Goal: Information Seeking & Learning: Learn about a topic

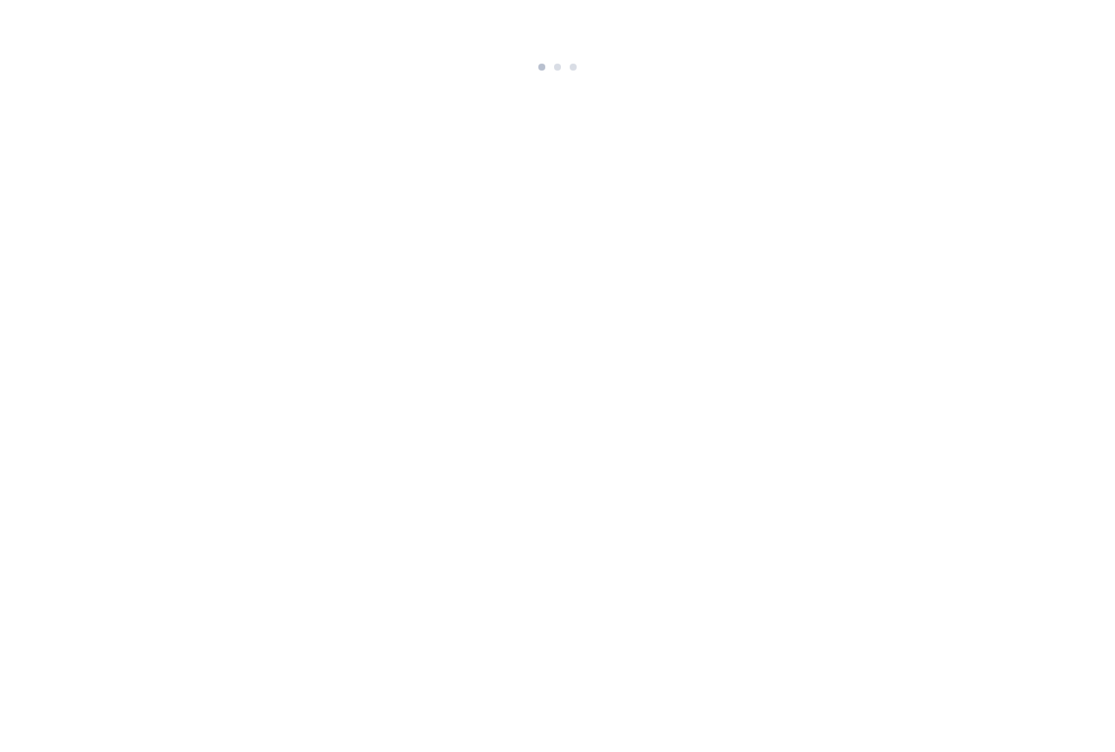
click at [451, 78] on html at bounding box center [557, 39] width 1115 height 78
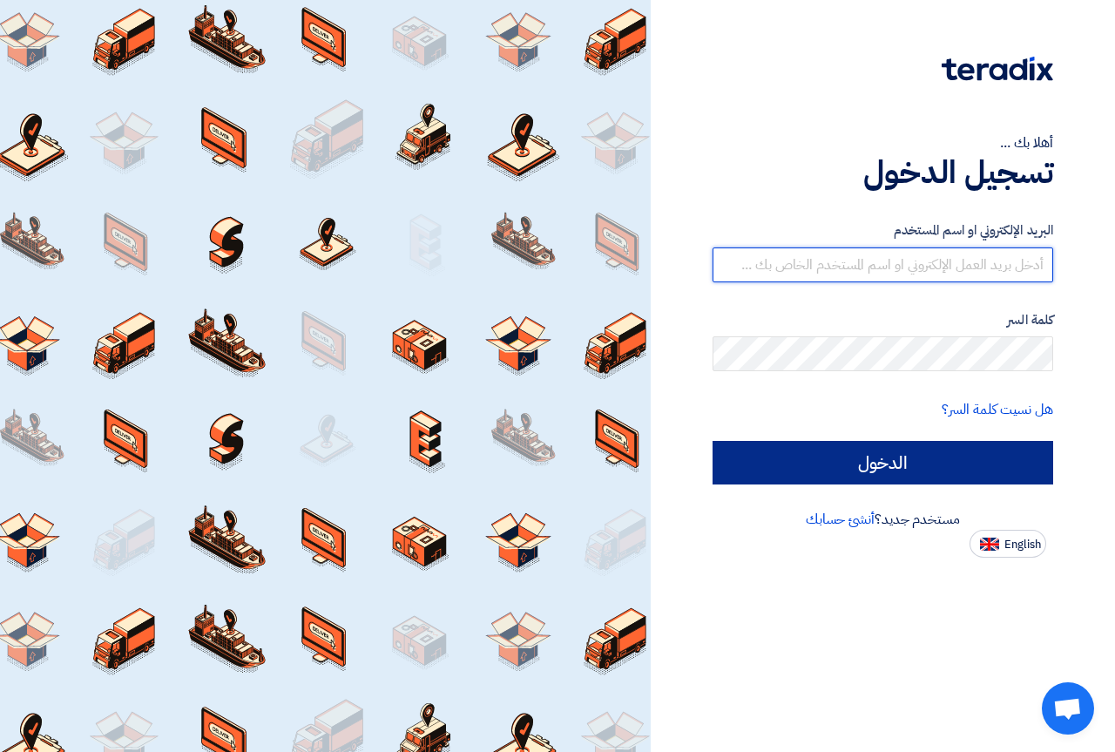
type input "info@tiss-eg.com"
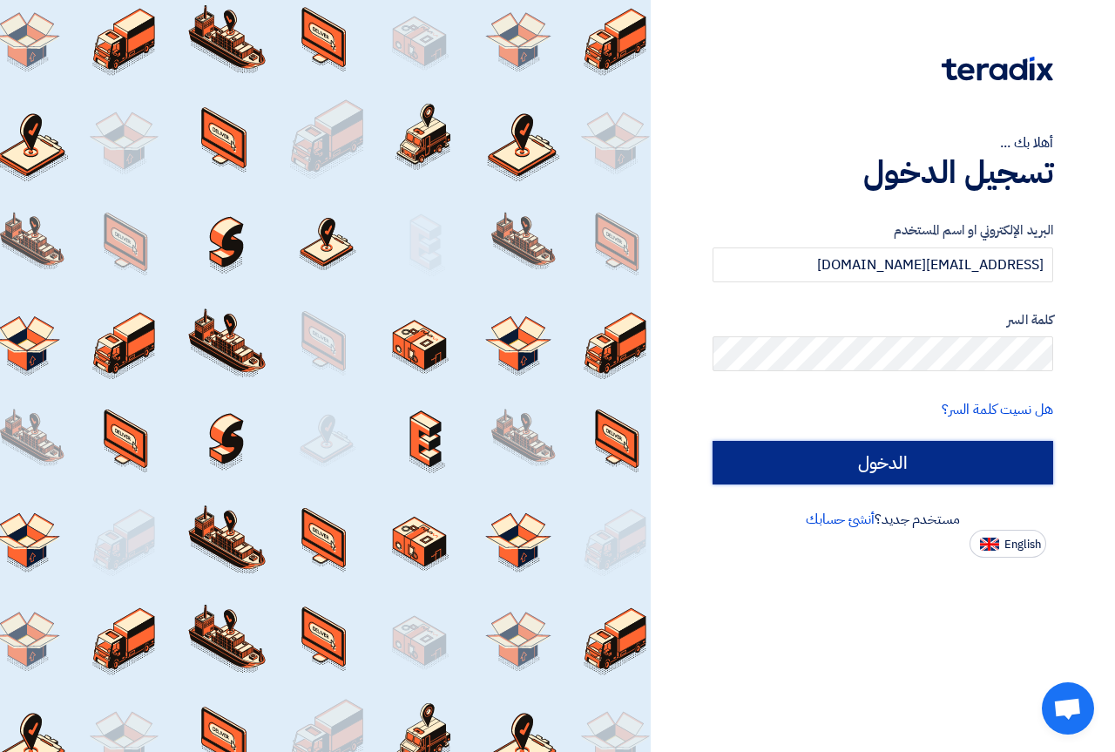
click at [834, 473] on input "الدخول" at bounding box center [883, 463] width 341 height 44
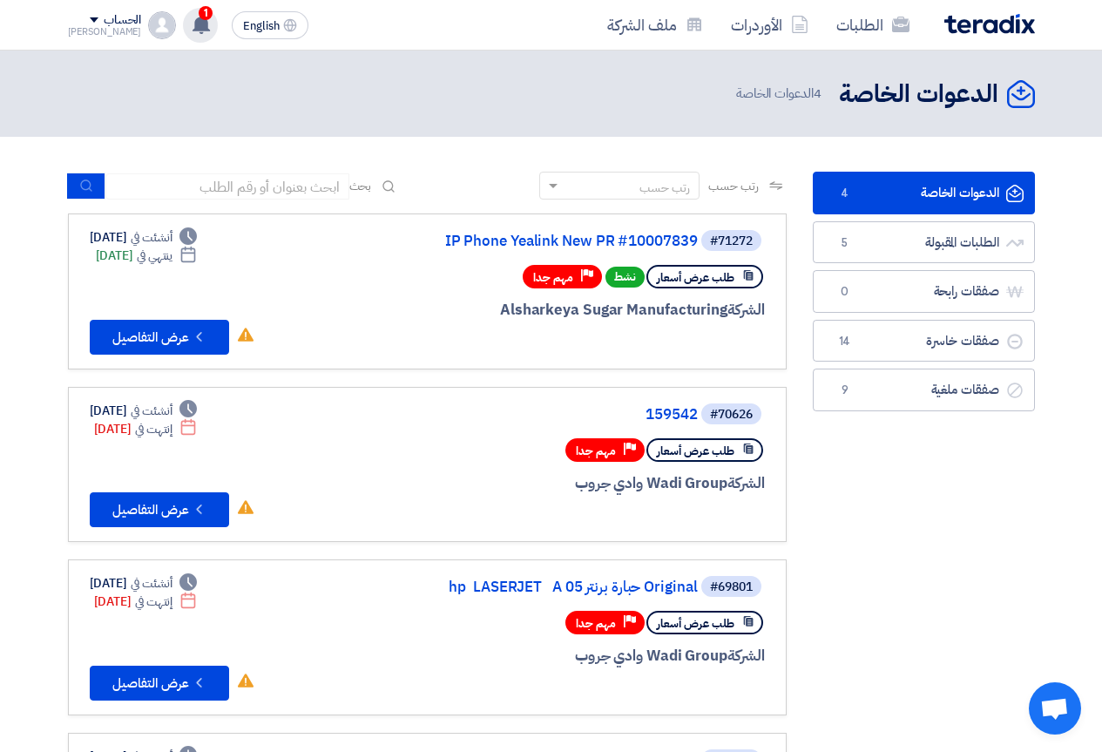
click at [193, 24] on use at bounding box center [201, 24] width 17 height 19
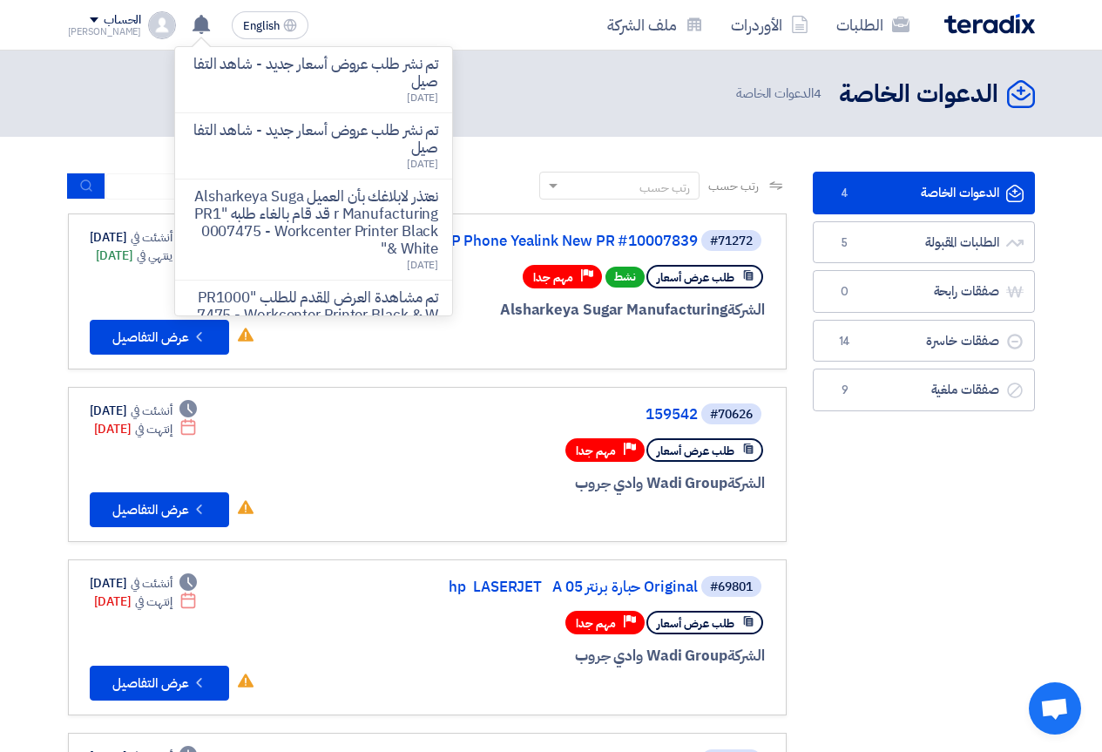
click at [44, 106] on header "الدعوات الخاصة الدعوات الخاصة 4 الدعوات الخاصة" at bounding box center [551, 94] width 1102 height 86
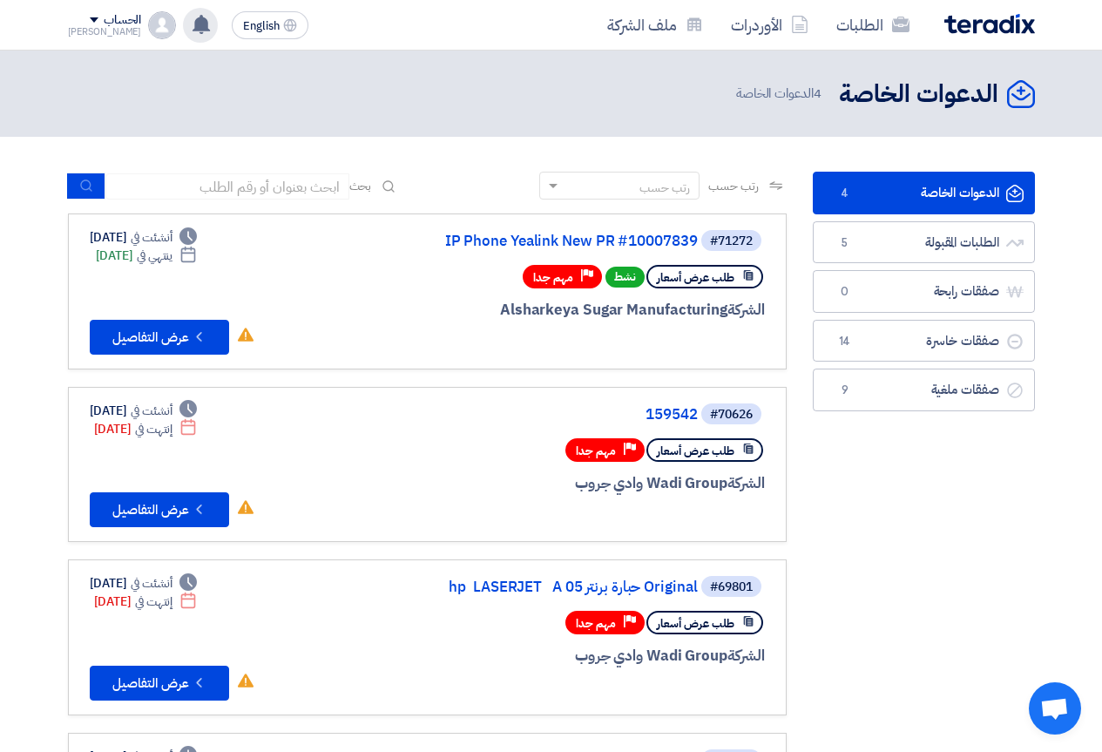
click at [193, 22] on use at bounding box center [201, 24] width 17 height 19
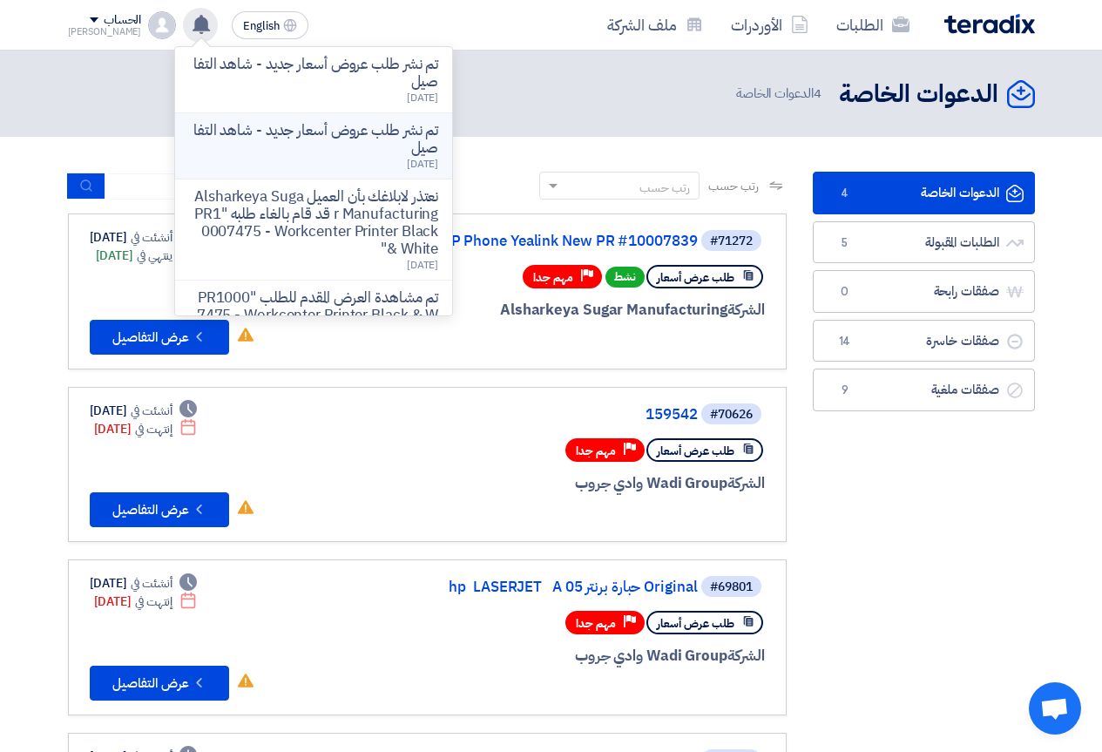
click at [288, 146] on p "تم نشر طلب عروض أسعار جديد - شاهد التفاصيل" at bounding box center [313, 139] width 249 height 35
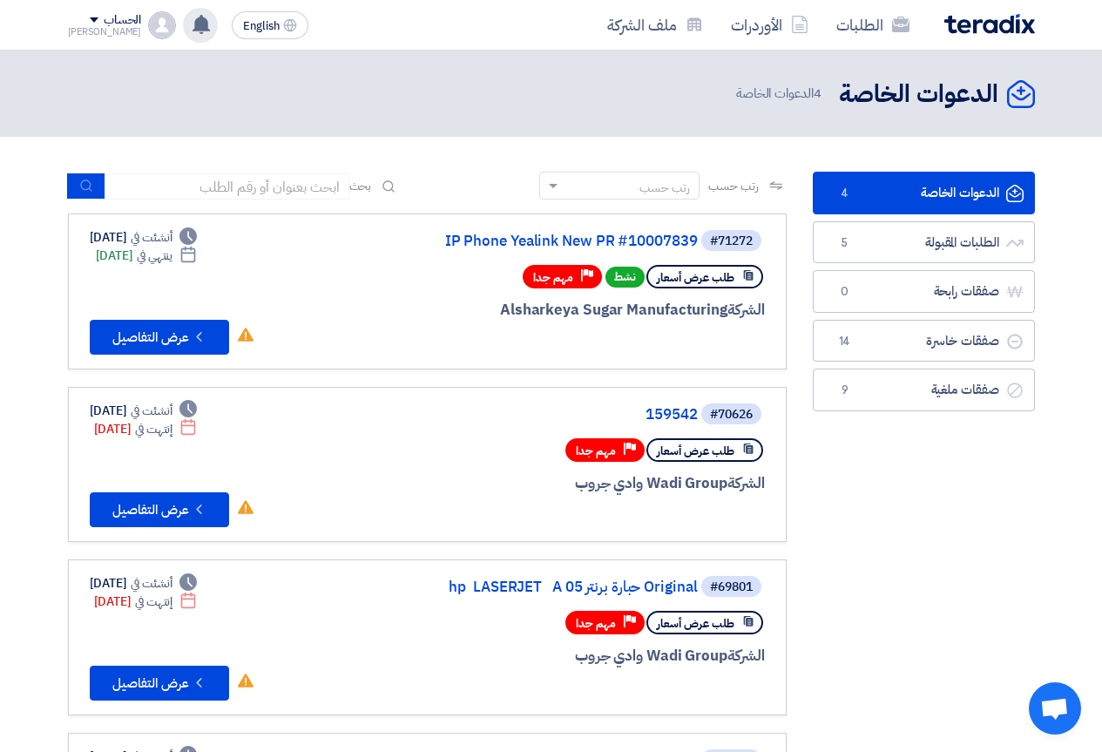
click at [193, 26] on use at bounding box center [201, 24] width 17 height 19
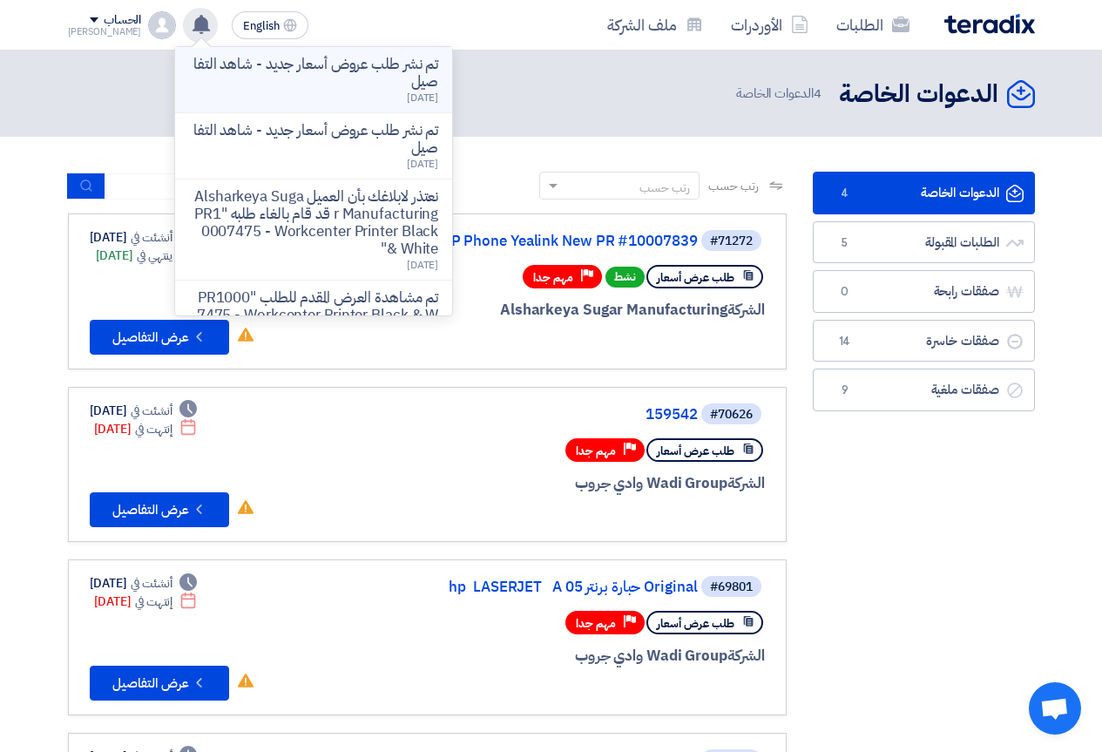
click at [252, 86] on p "تم نشر طلب عروض أسعار جديد - شاهد التفاصيل" at bounding box center [313, 73] width 249 height 35
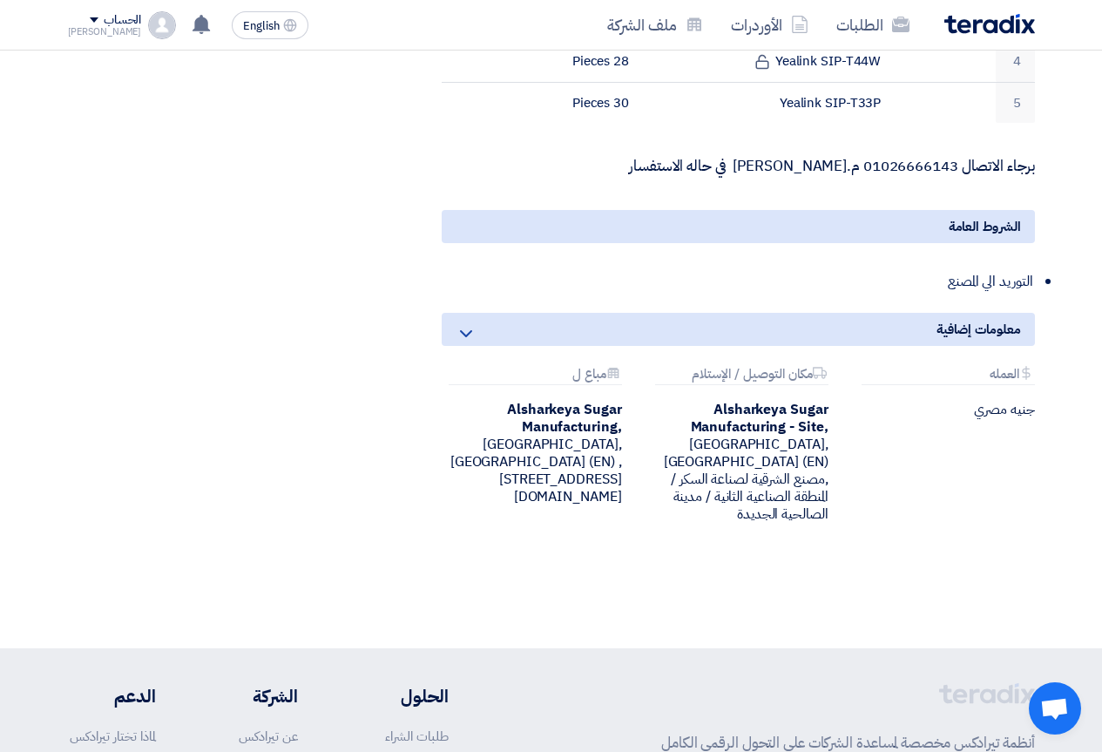
scroll to position [784, 0]
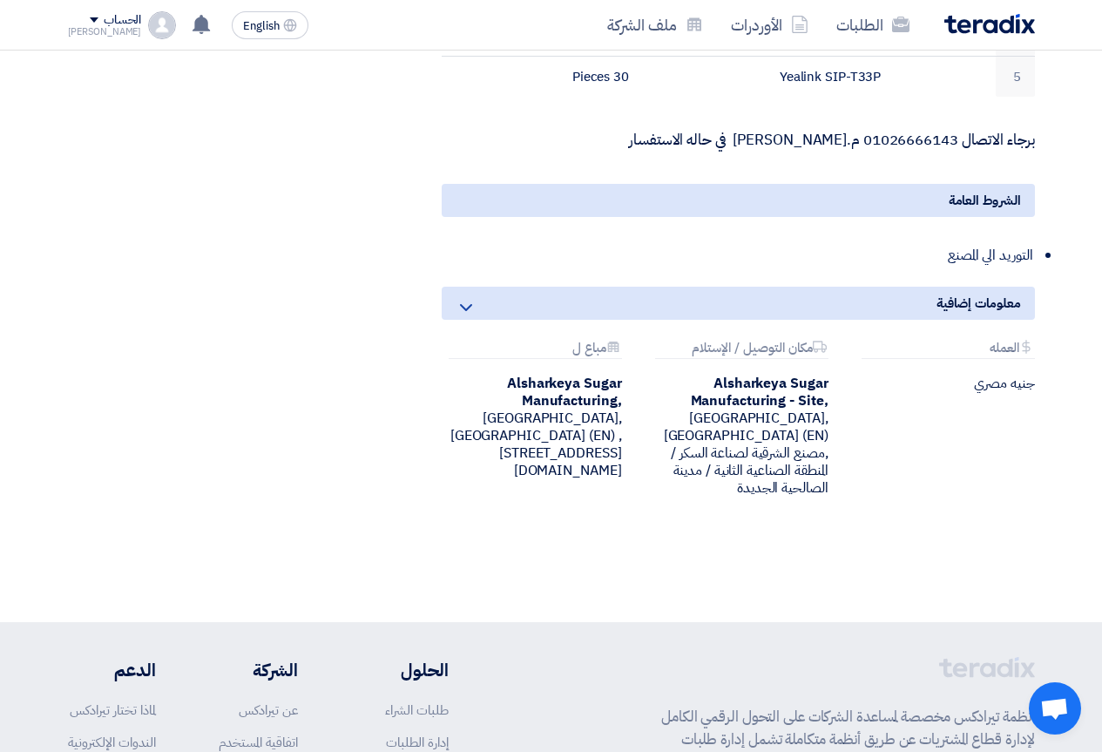
click at [1058, 499] on section "IP Phone Yealink New PR #10007839 بيانات العميل Ahmed Elgalad Procurement Super…" at bounding box center [551, 46] width 1102 height 1152
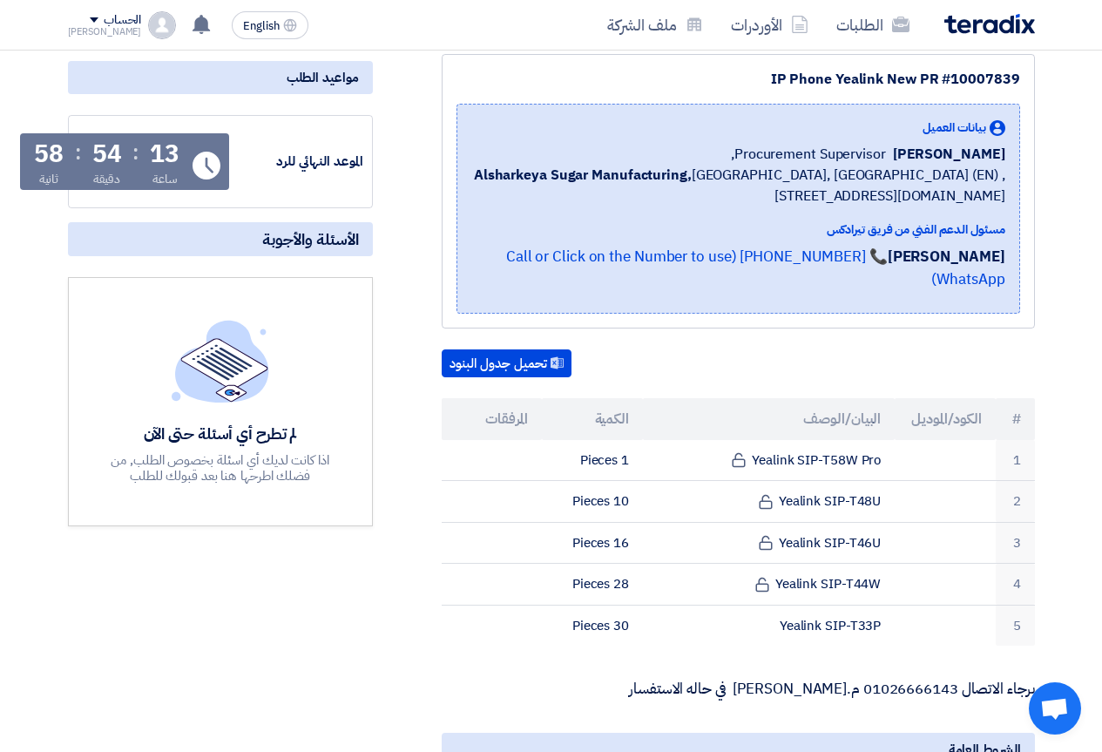
scroll to position [261, 0]
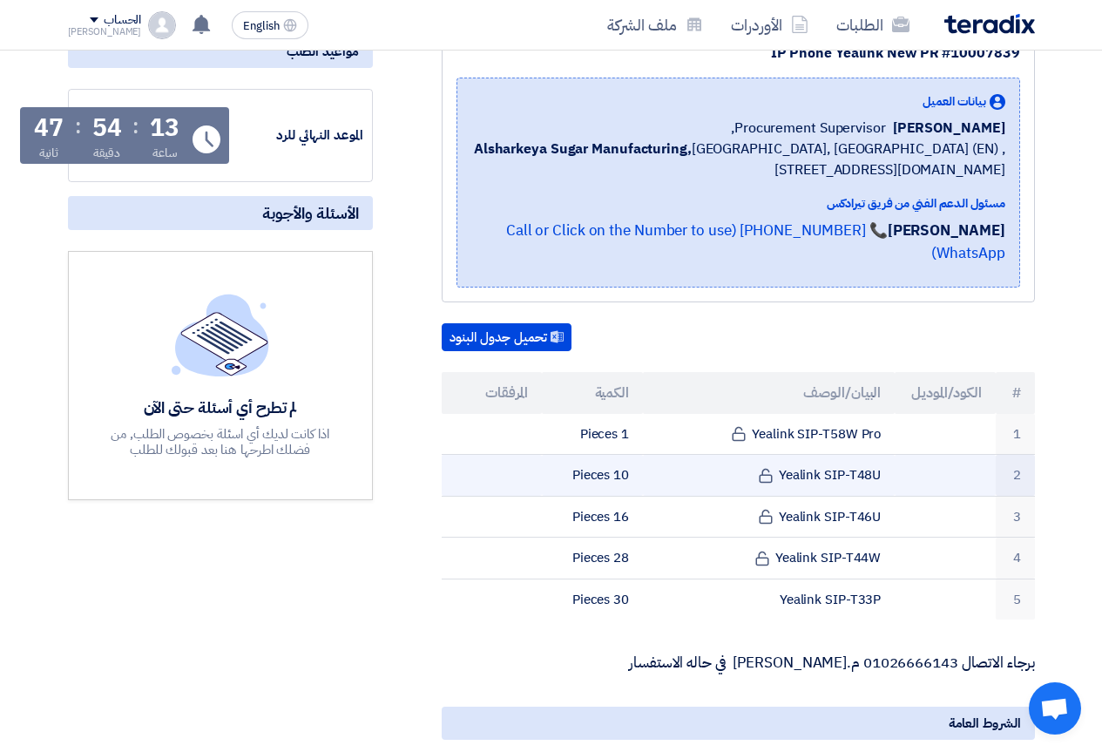
drag, startPoint x: 781, startPoint y: 450, endPoint x: 883, endPoint y: 450, distance: 101.9
click at [883, 455] on td "Yealink SIP-T48U" at bounding box center [769, 476] width 252 height 42
copy td "Yealink SIP-T48U"
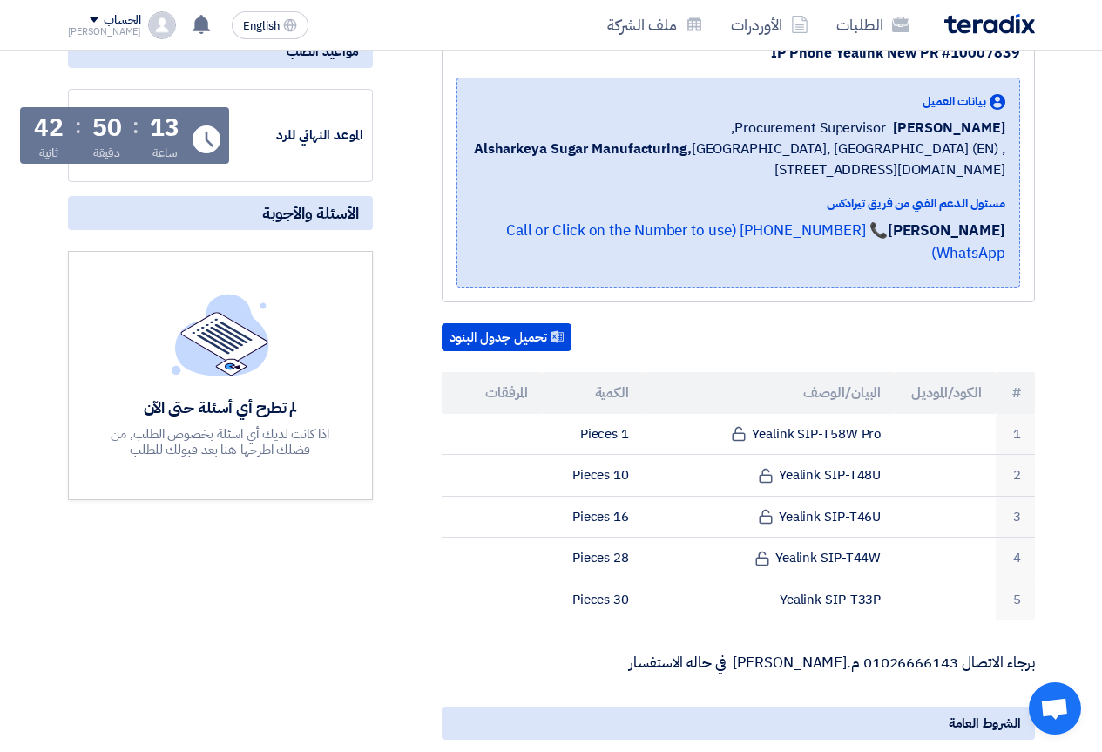
click at [538, 621] on div "IP Phone Yealink New PR #10007839 بيانات العميل Ahmed Elgalad Procurement Super…" at bounding box center [717, 544] width 662 height 1033
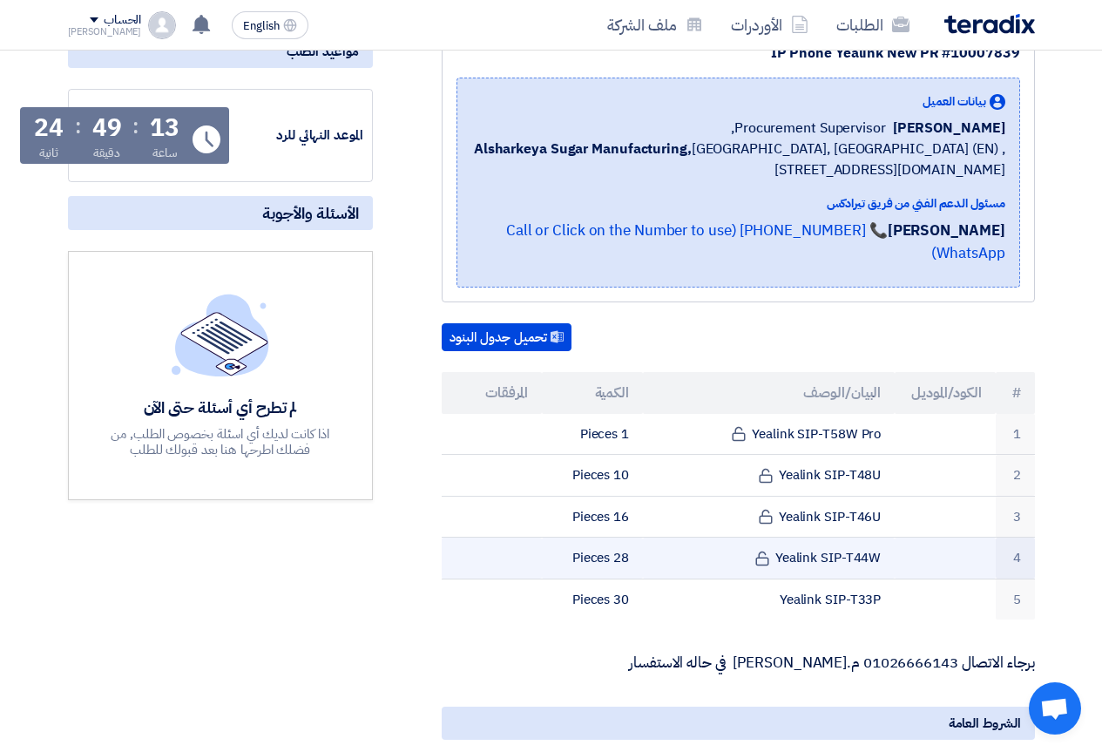
drag, startPoint x: 753, startPoint y: 412, endPoint x: 847, endPoint y: 527, distance: 148.6
click at [847, 527] on tbody "1 Yealink SIP-T58W Pro 1 Pieces 2 Yealink SIP-T48U 10 Pieces 3" at bounding box center [738, 517] width 593 height 207
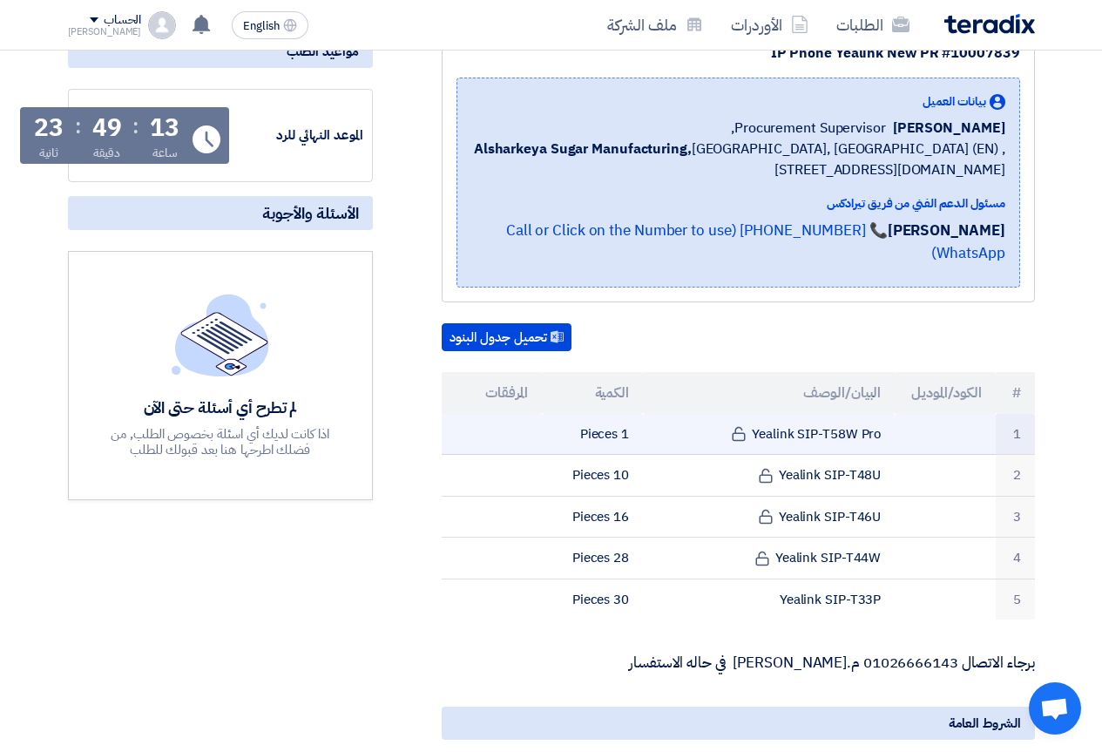
click at [1024, 414] on td "1" at bounding box center [1015, 434] width 39 height 41
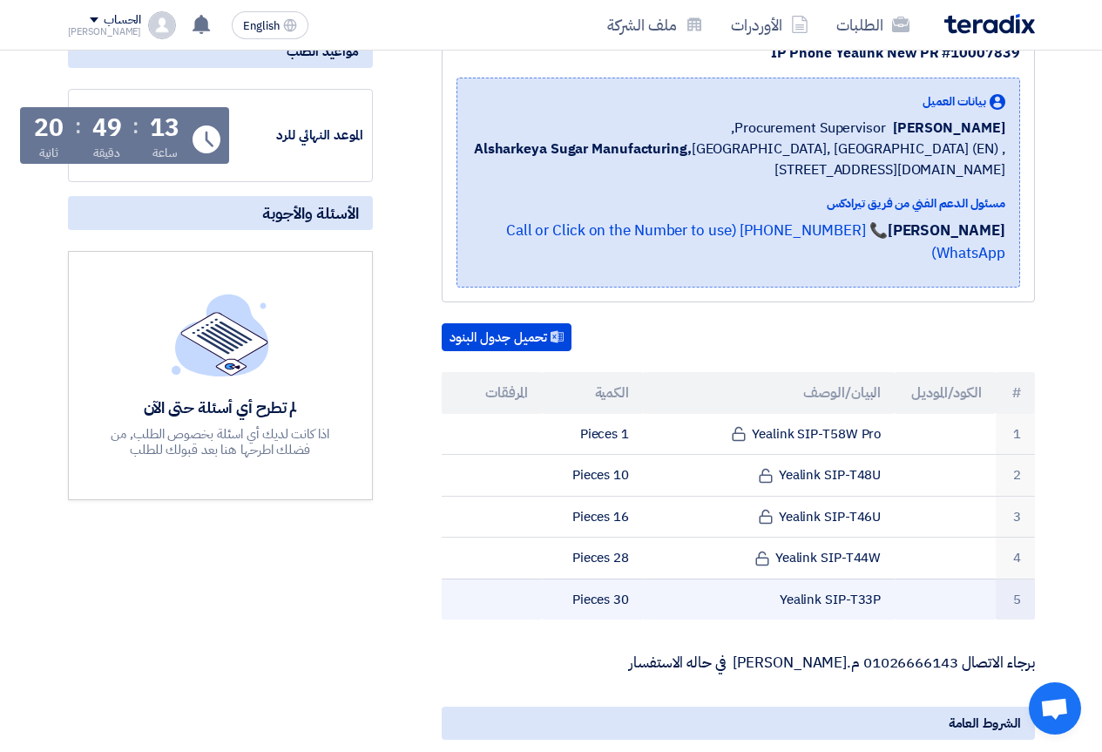
drag, startPoint x: 1026, startPoint y: 397, endPoint x: 562, endPoint y: 563, distance: 492.2
click at [562, 563] on tbody "1 Yealink SIP-T58W Pro 1 Pieces 2 Yealink SIP-T48U 10 Pieces 3" at bounding box center [738, 517] width 593 height 207
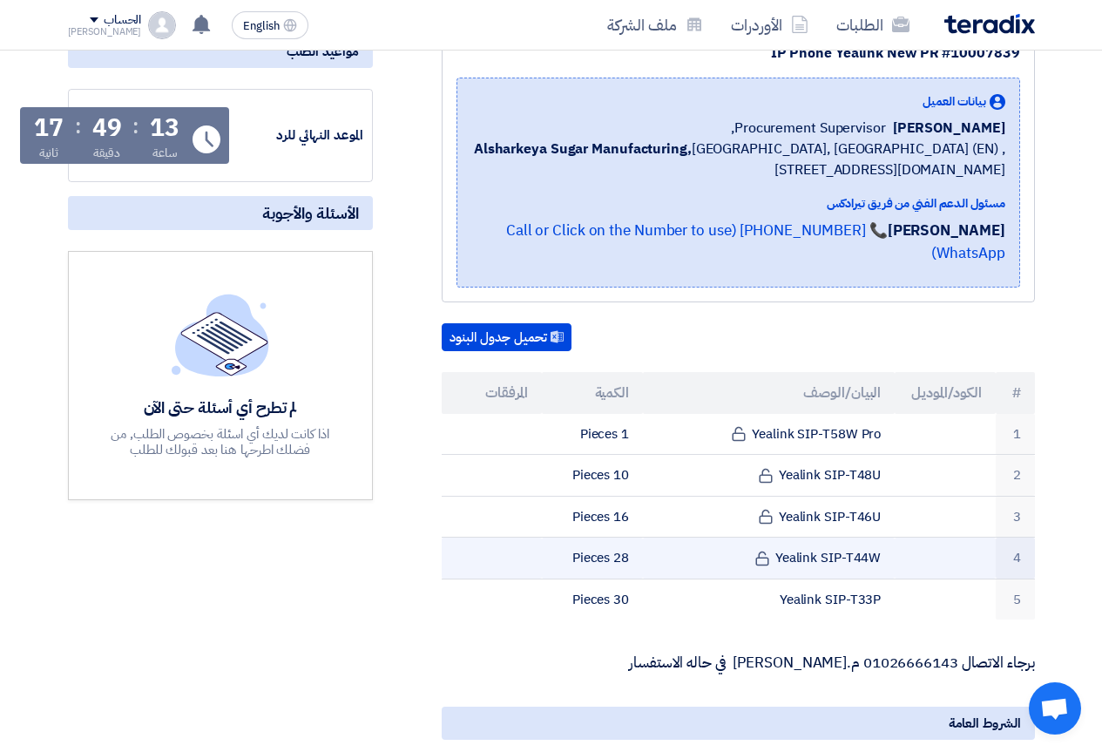
copy tbody "1 Yealink SIP-T58W Pro 1 Pieces 2 Yealink SIP-T48U 10 Pieces 3 Yealink SIP-T46U…"
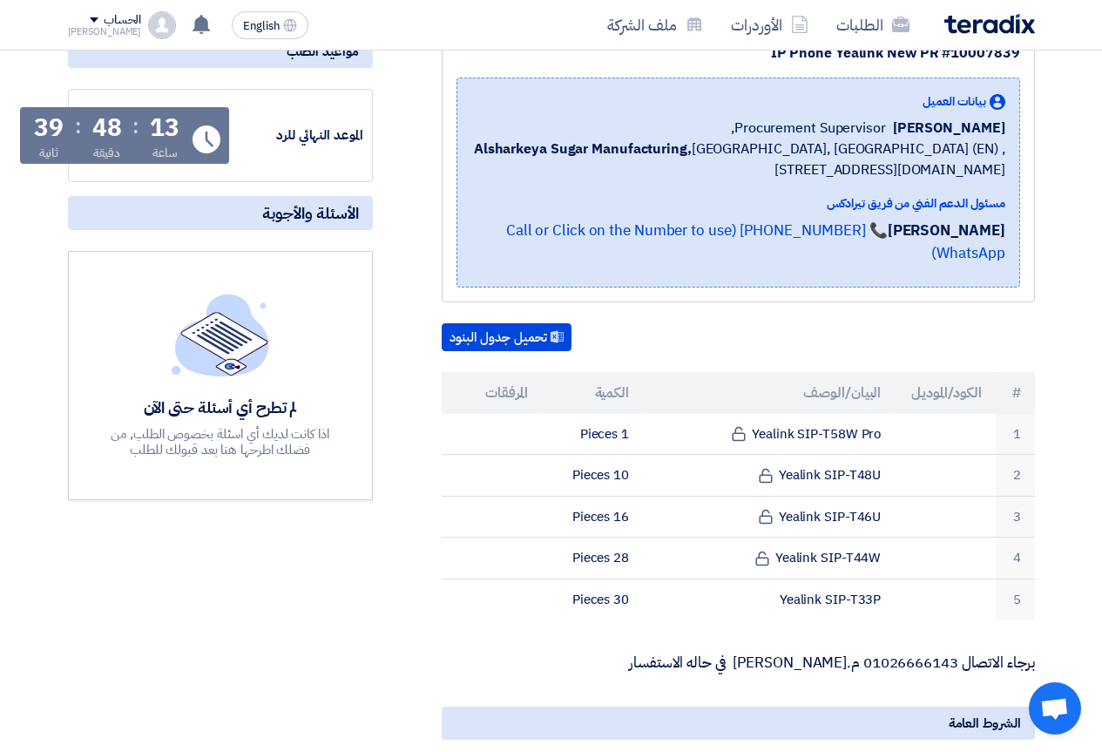
click at [395, 350] on div "IP Phone Yealink New PR #10007839 بيانات العميل Ahmed Elgalad Procurement Super…" at bounding box center [717, 544] width 662 height 1033
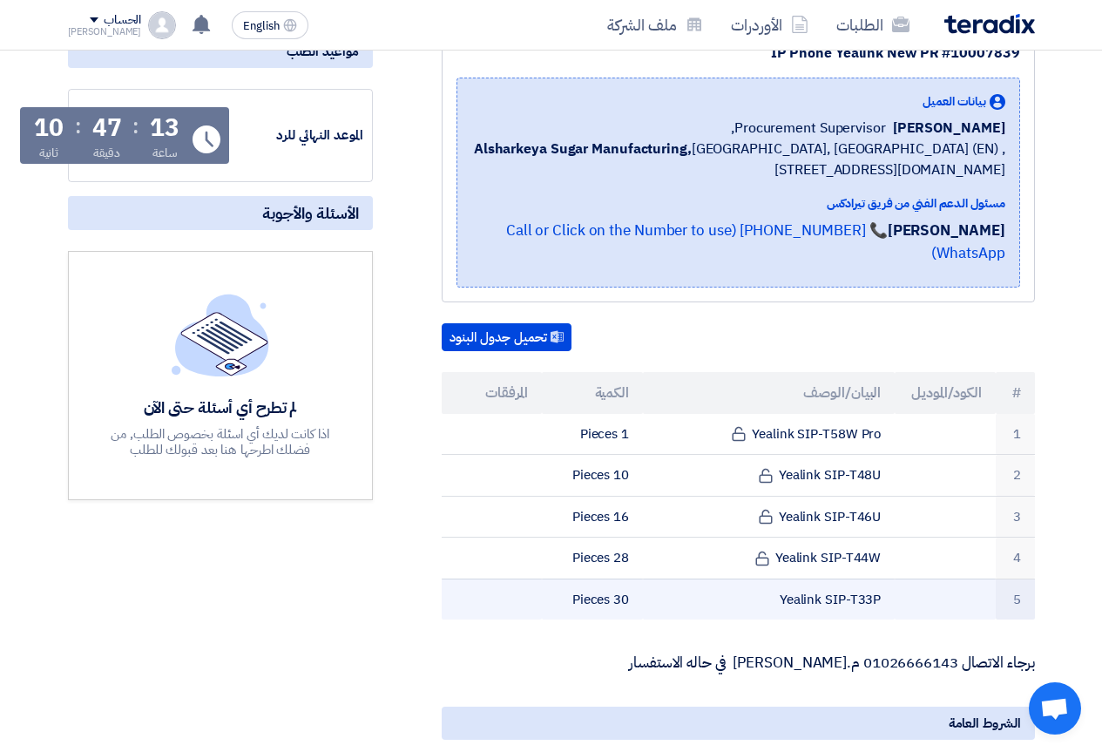
drag, startPoint x: 1029, startPoint y: 408, endPoint x: 543, endPoint y: 571, distance: 512.8
click at [543, 571] on tbody "1 Yealink SIP-T58W Pro 1 Pieces 2 Yealink SIP-T48U 10 Pieces 3" at bounding box center [738, 517] width 593 height 207
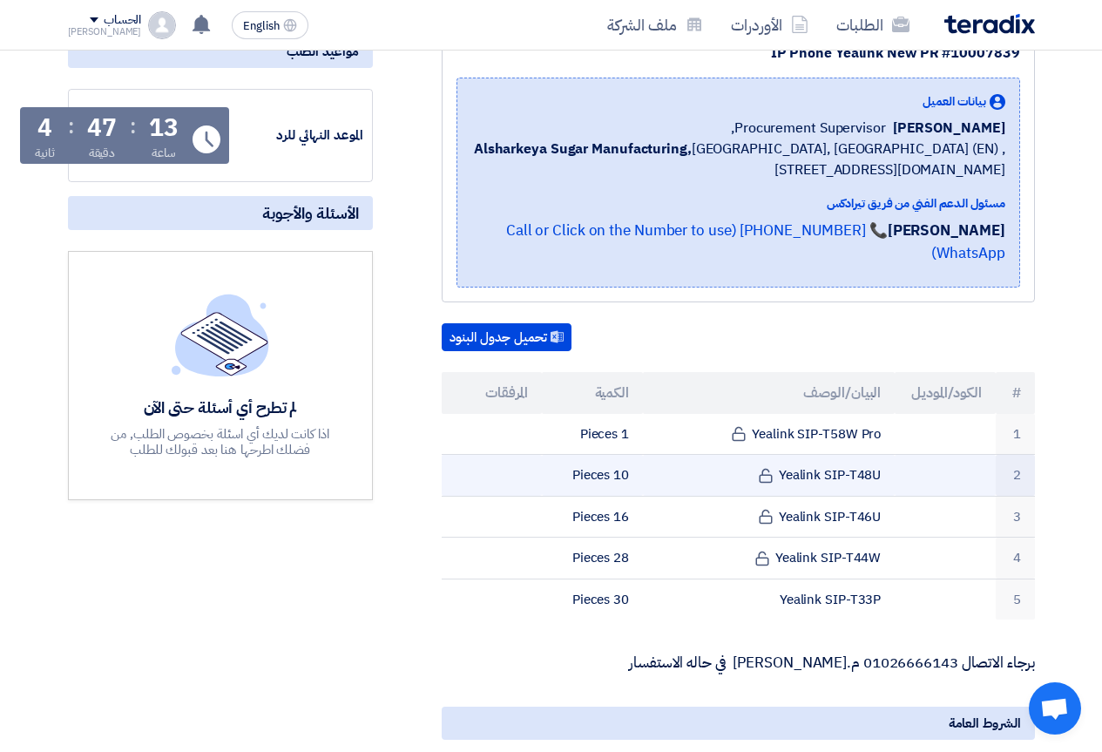
copy tbody "1 Yealink SIP-T58W Pro 1 Pieces 2 Yealink SIP-T48U 10 Pieces 3 Yealink SIP-T46U…"
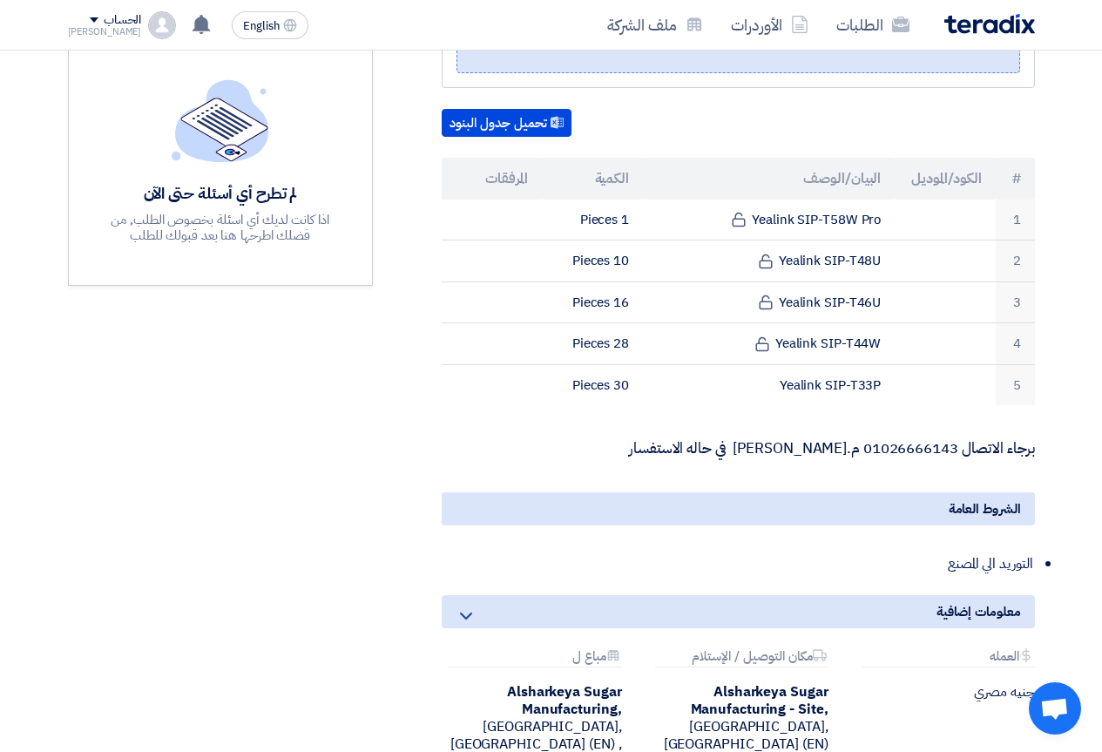
scroll to position [0, 0]
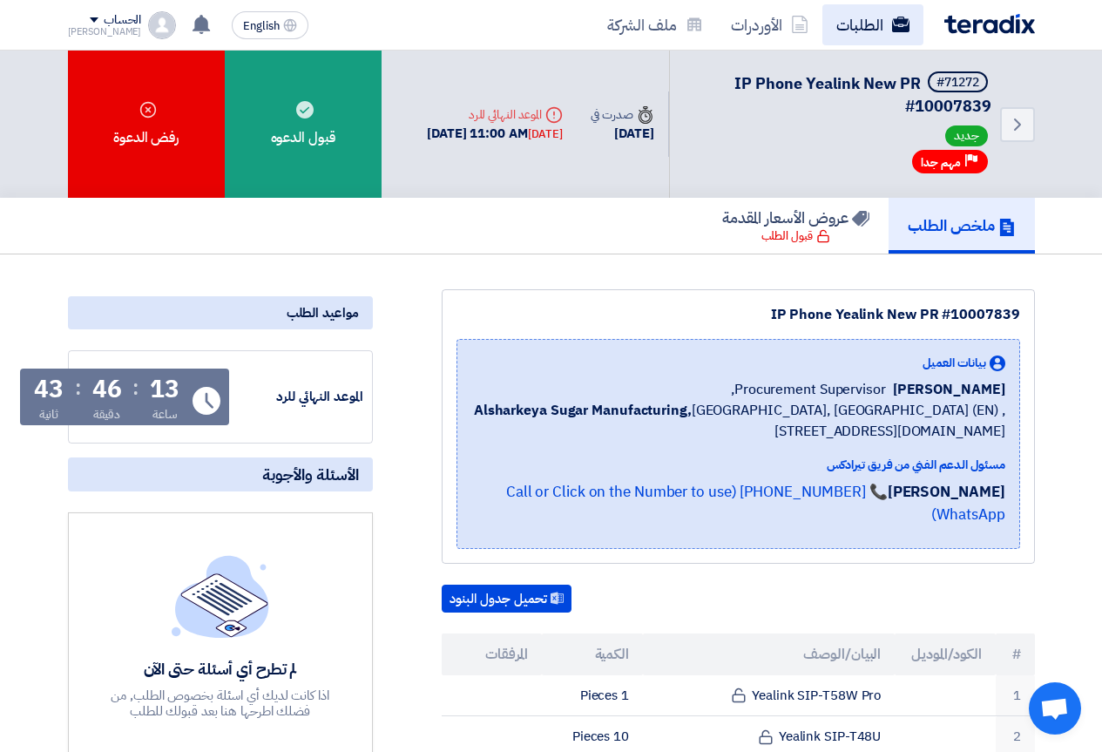
click at [867, 36] on link "الطلبات" at bounding box center [873, 24] width 101 height 41
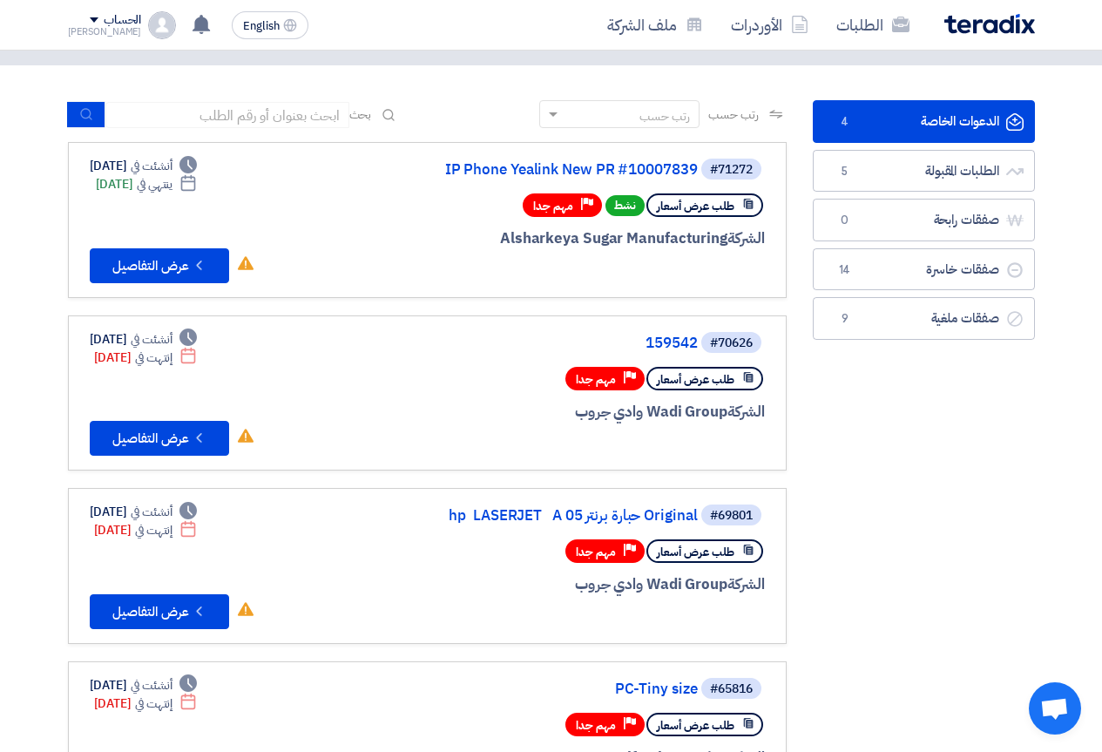
scroll to position [588, 0]
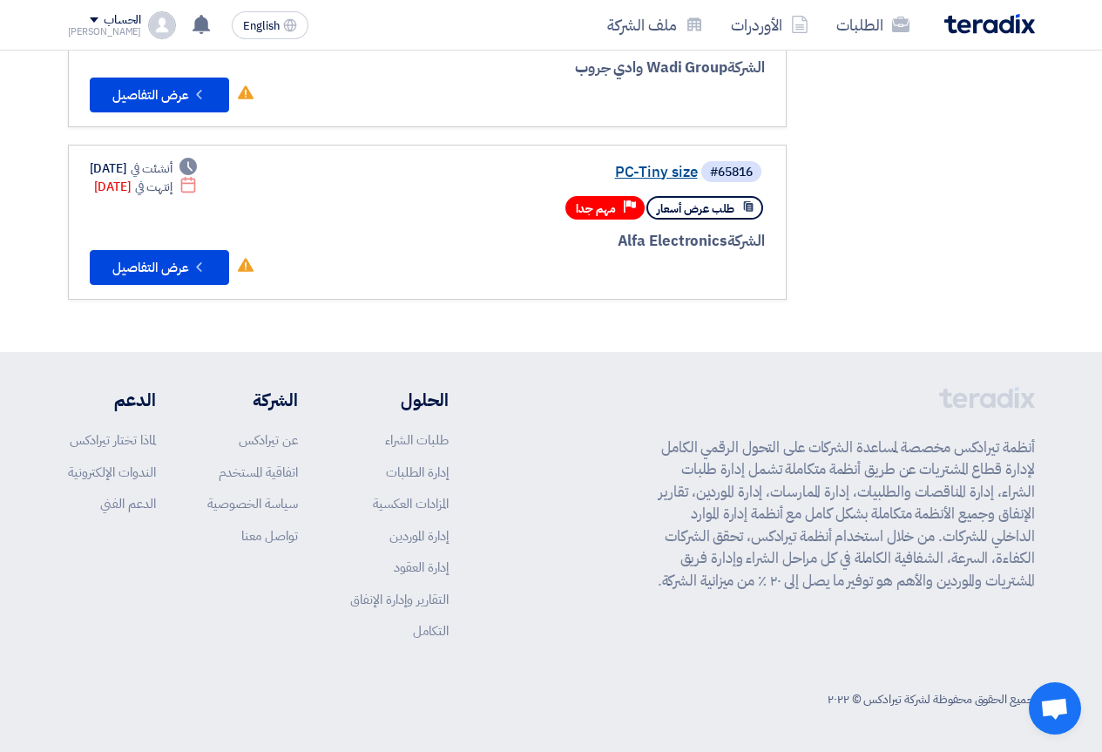
click at [641, 173] on link "PC-Tiny size" at bounding box center [523, 173] width 349 height 16
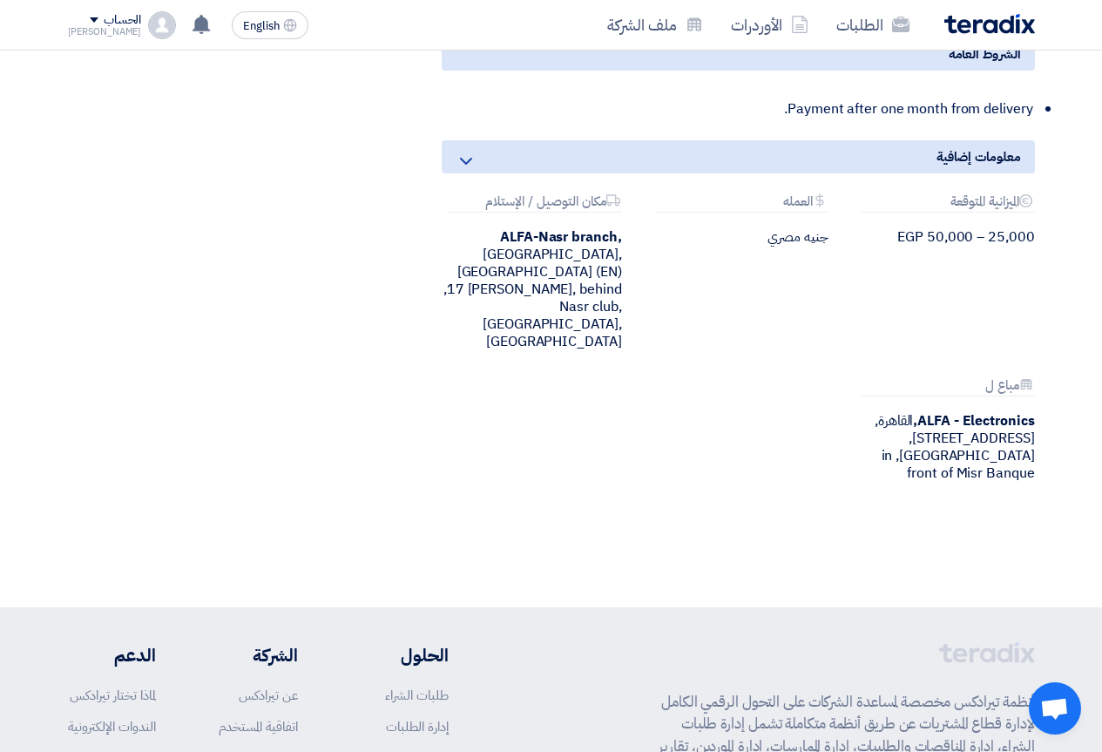
scroll to position [712, 0]
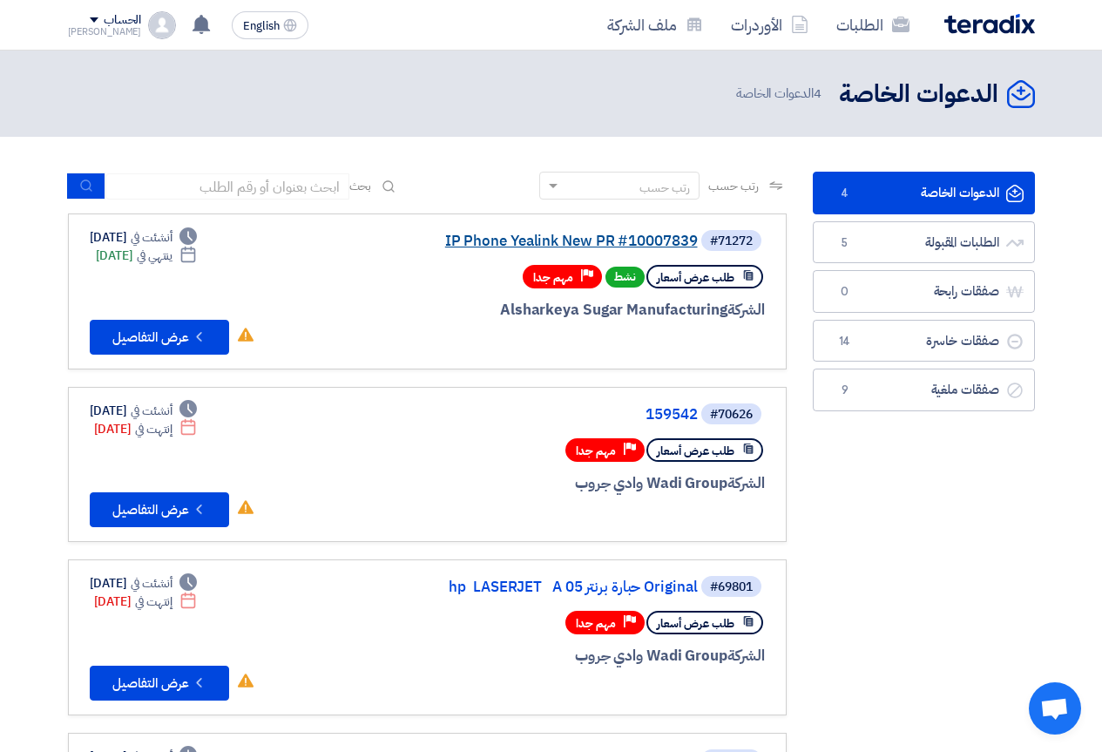
click at [466, 238] on link "IP Phone Yealink New PR #10007839" at bounding box center [523, 242] width 349 height 16
click at [362, 281] on div "طلب عرض أسعار نشط Priority مهم جدا" at bounding box center [555, 276] width 419 height 30
click at [466, 247] on link "IP Phone Yealink New PR #10007839" at bounding box center [523, 242] width 349 height 16
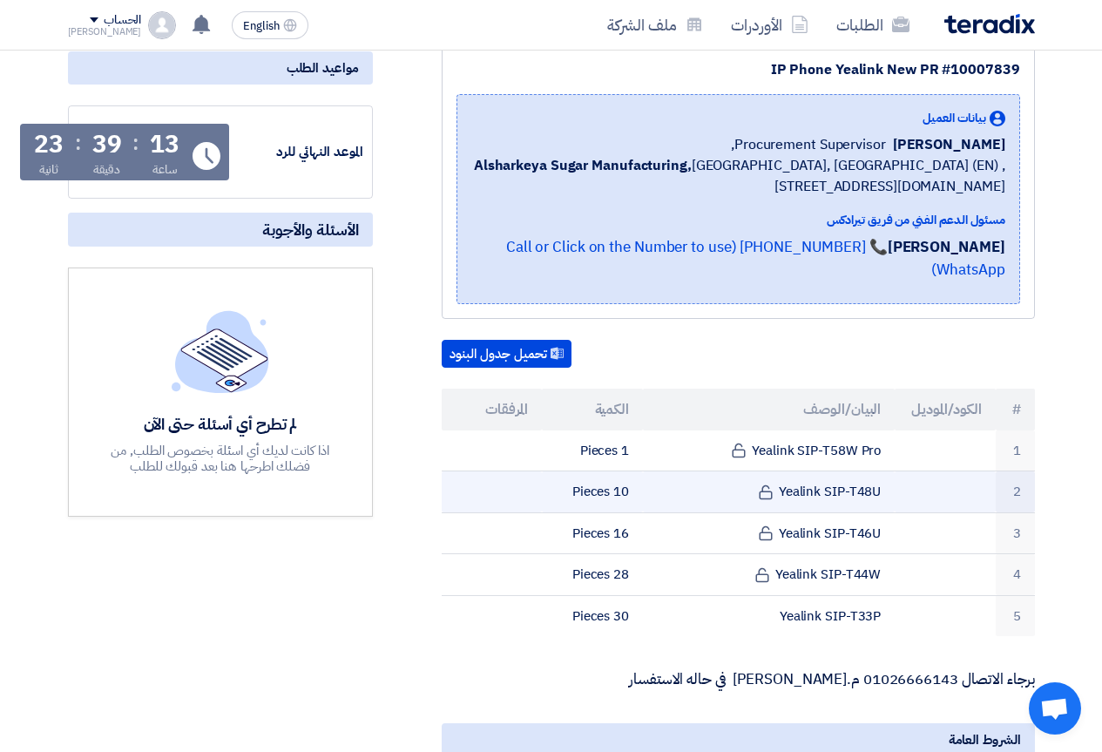
scroll to position [261, 0]
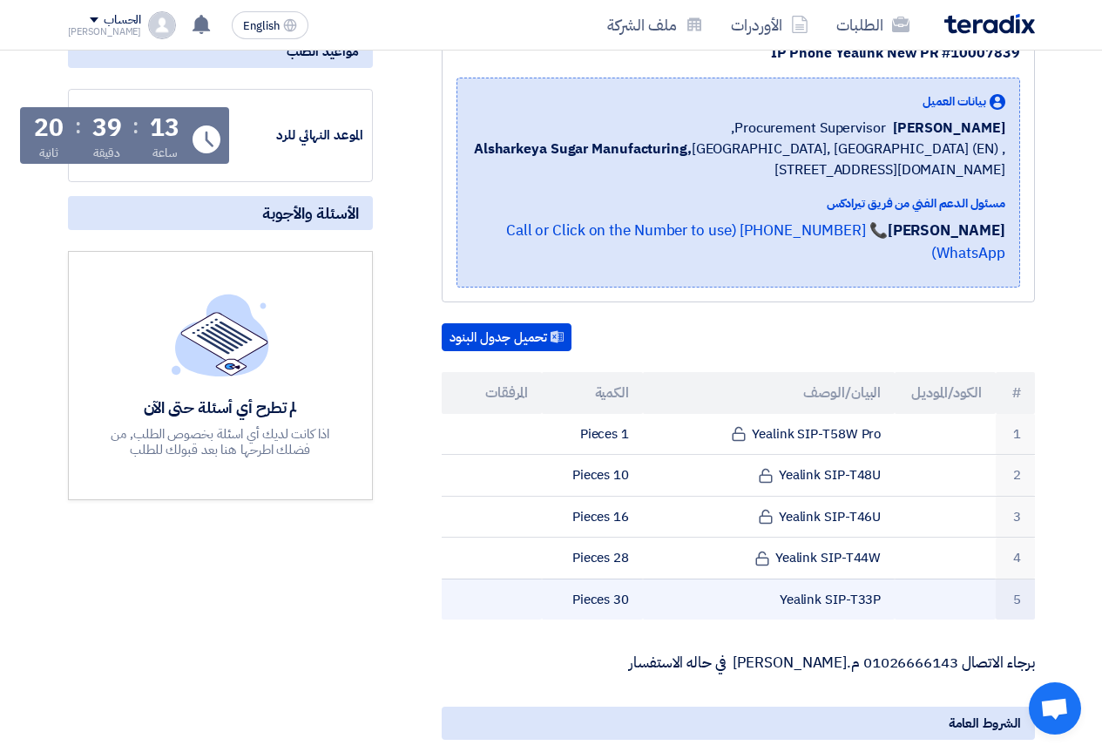
drag, startPoint x: 1033, startPoint y: 404, endPoint x: 512, endPoint y: 581, distance: 549.5
click at [512, 581] on tbody "1 Yealink SIP-T58W Pro 1 Pieces 2 Yealink SIP-T48U 10 Pieces 3" at bounding box center [738, 517] width 593 height 207
copy tbody "1 Yealink SIP-T58W Pro 1 Pieces 2 Yealink SIP-T48U 10 Pieces 3 Yealink SIP-T46U…"
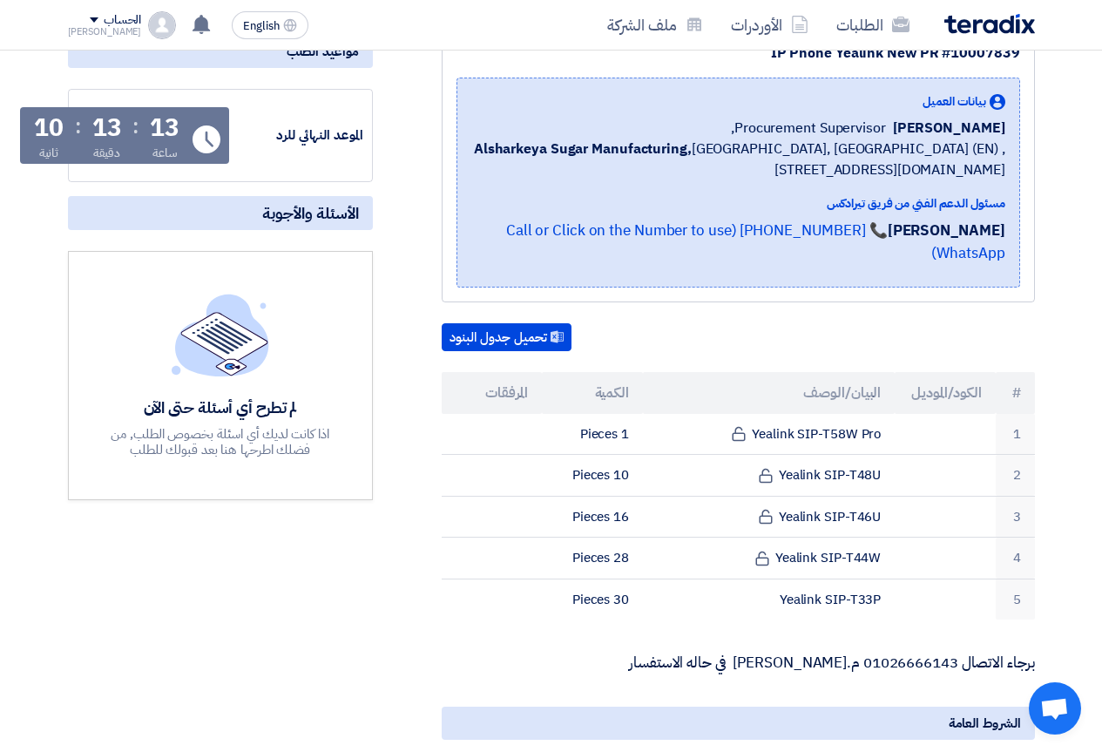
click at [1013, 323] on div "تحميل جدول البنود" at bounding box center [738, 337] width 593 height 28
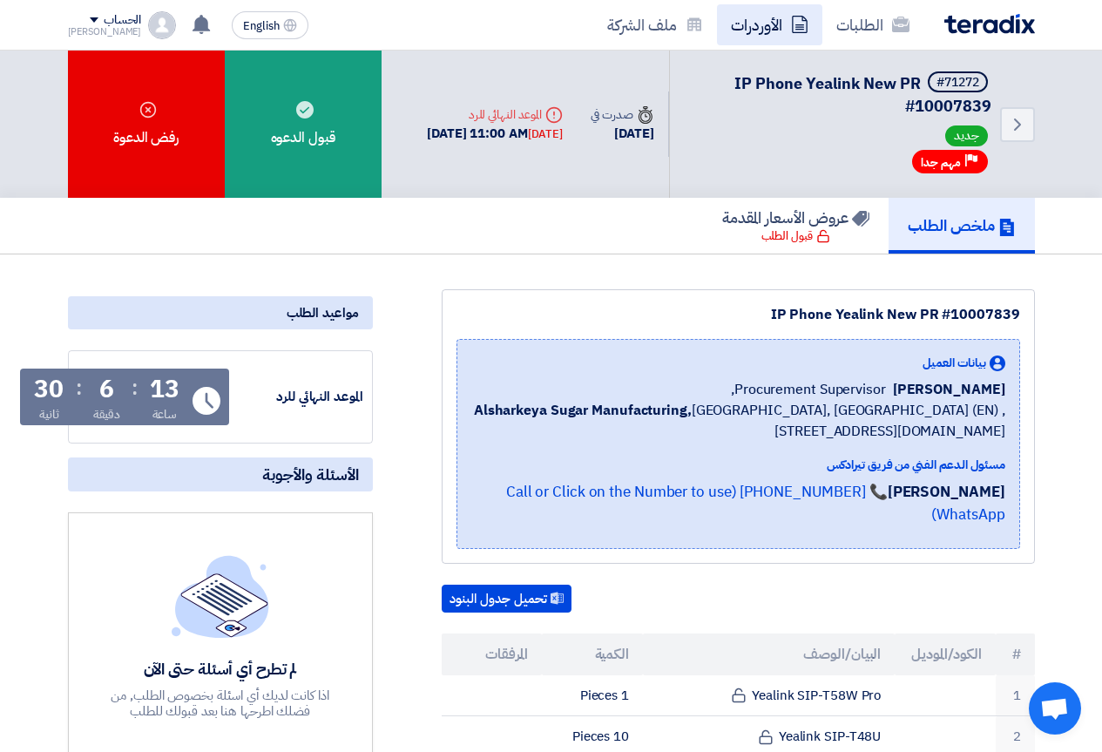
click at [770, 31] on link "الأوردرات" at bounding box center [769, 24] width 105 height 41
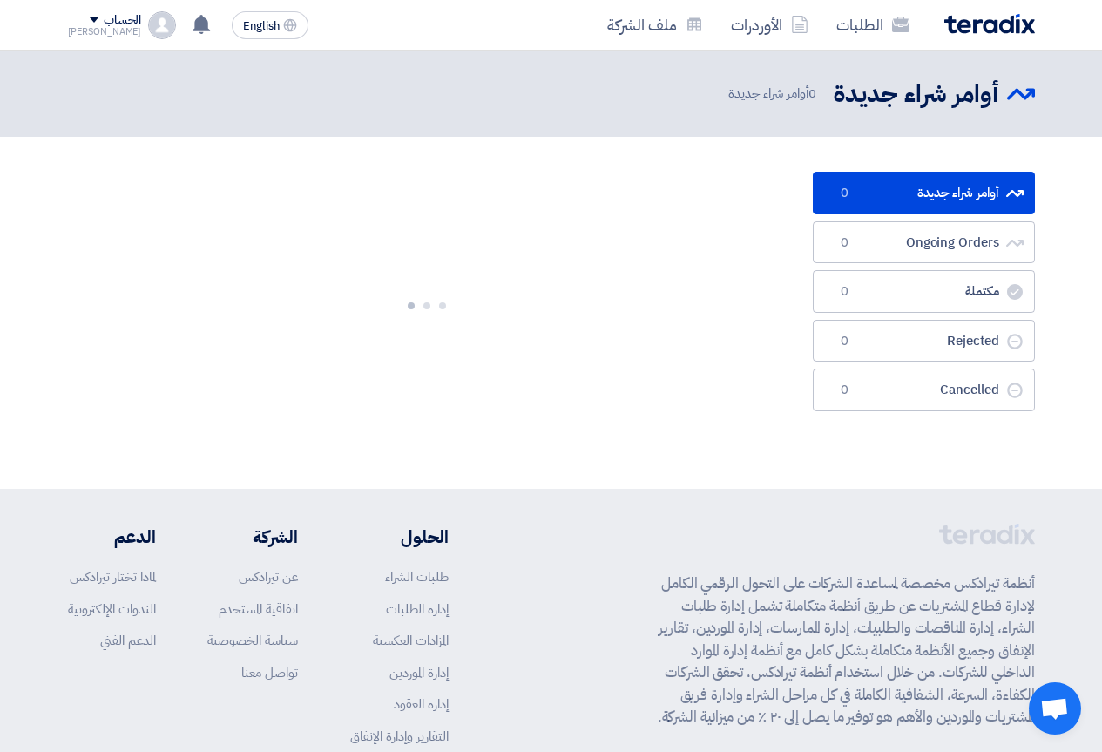
click at [588, 329] on div at bounding box center [427, 302] width 719 height 261
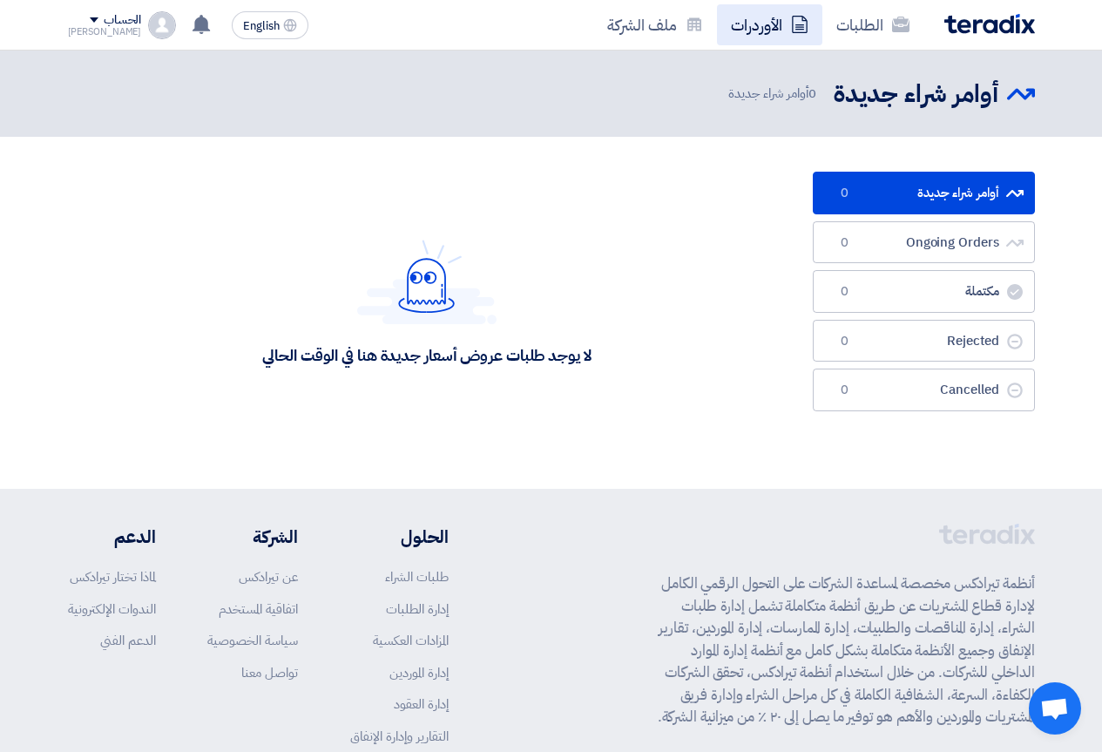
click at [775, 19] on link "الأوردرات" at bounding box center [769, 24] width 105 height 41
click at [708, 34] on link "ملف الشركة" at bounding box center [655, 24] width 124 height 41
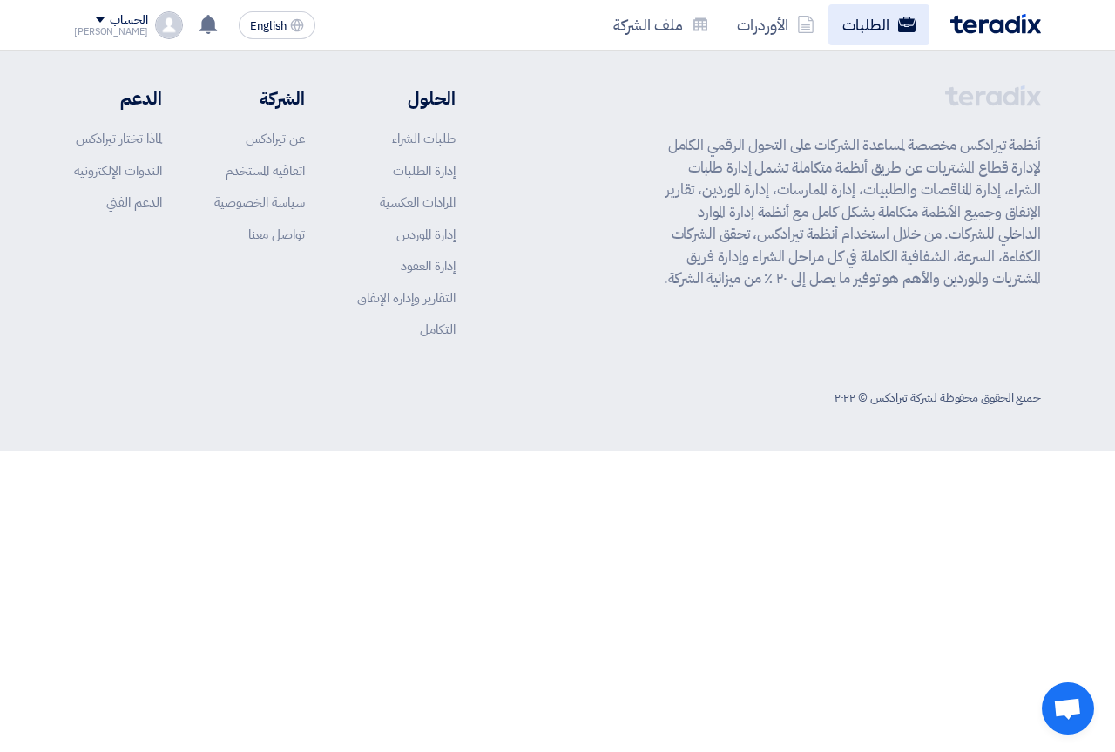
click at [882, 32] on link "الطلبات" at bounding box center [879, 24] width 101 height 41
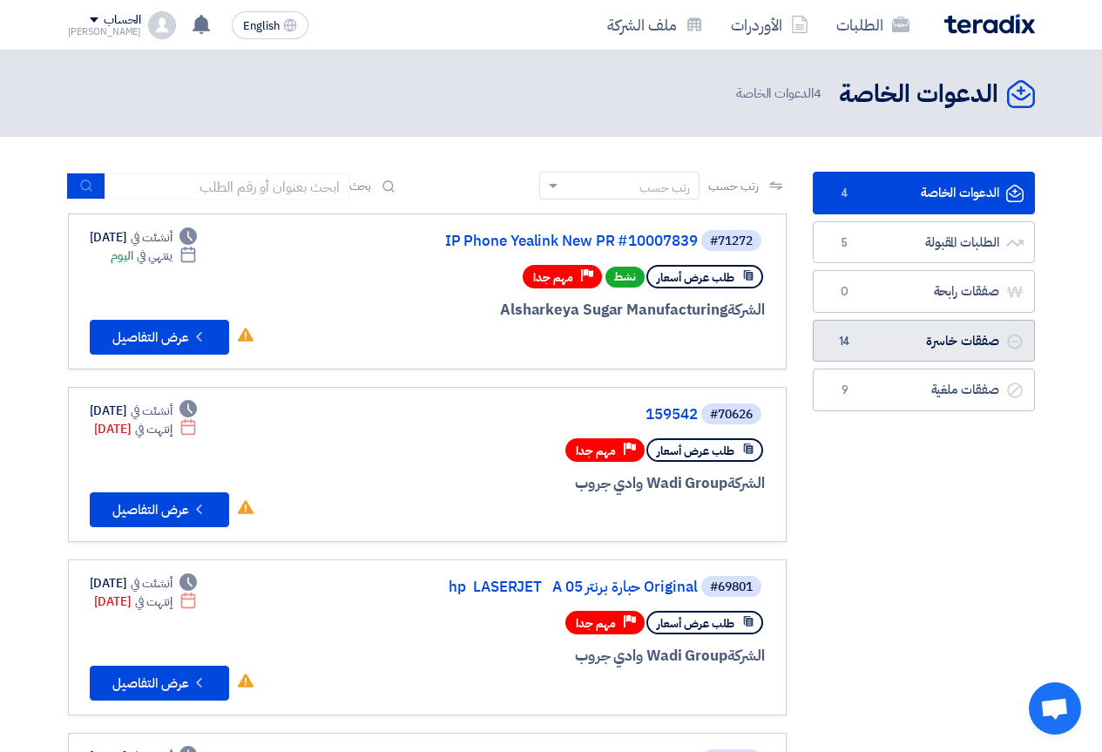
click at [962, 333] on link "صفقات خاسرة صفقات خاسرة 14" at bounding box center [924, 341] width 222 height 43
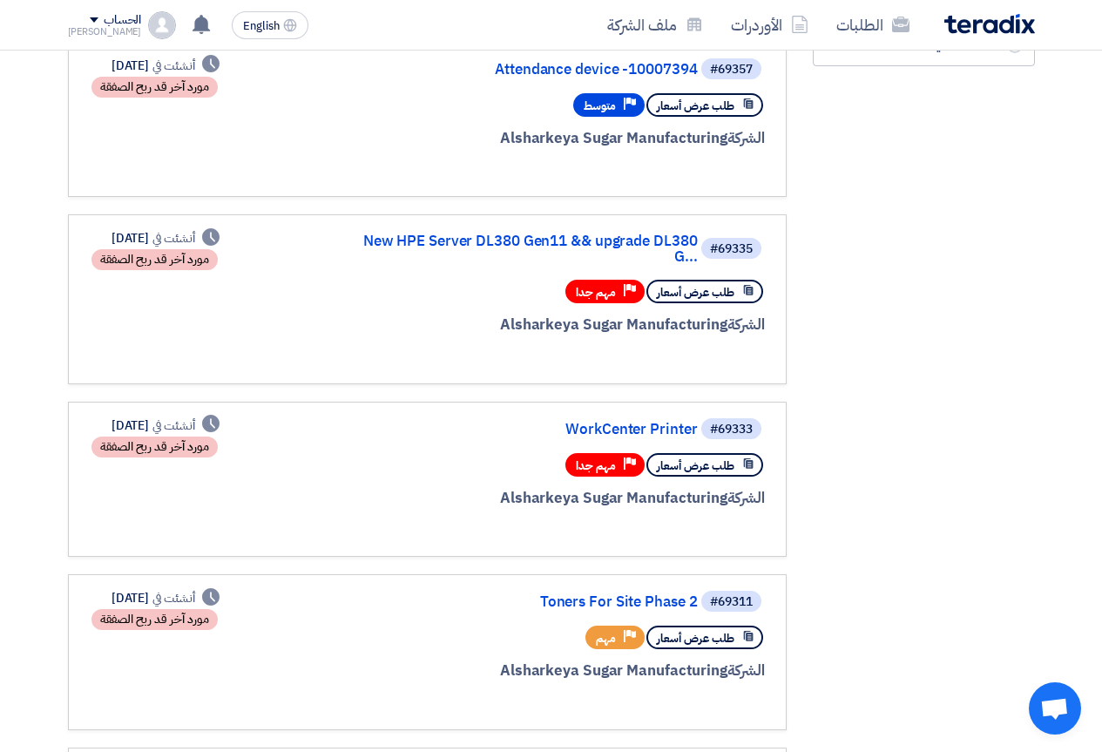
scroll to position [261, 0]
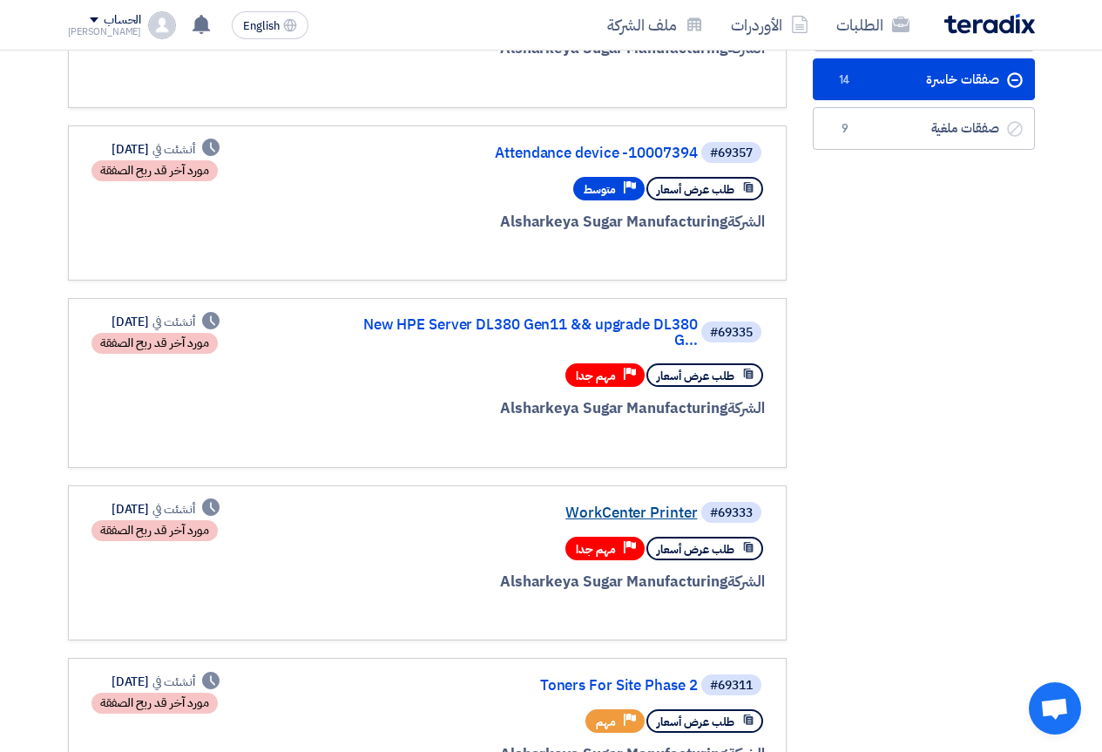
click at [594, 515] on link "WorkCenter Printer" at bounding box center [523, 513] width 349 height 16
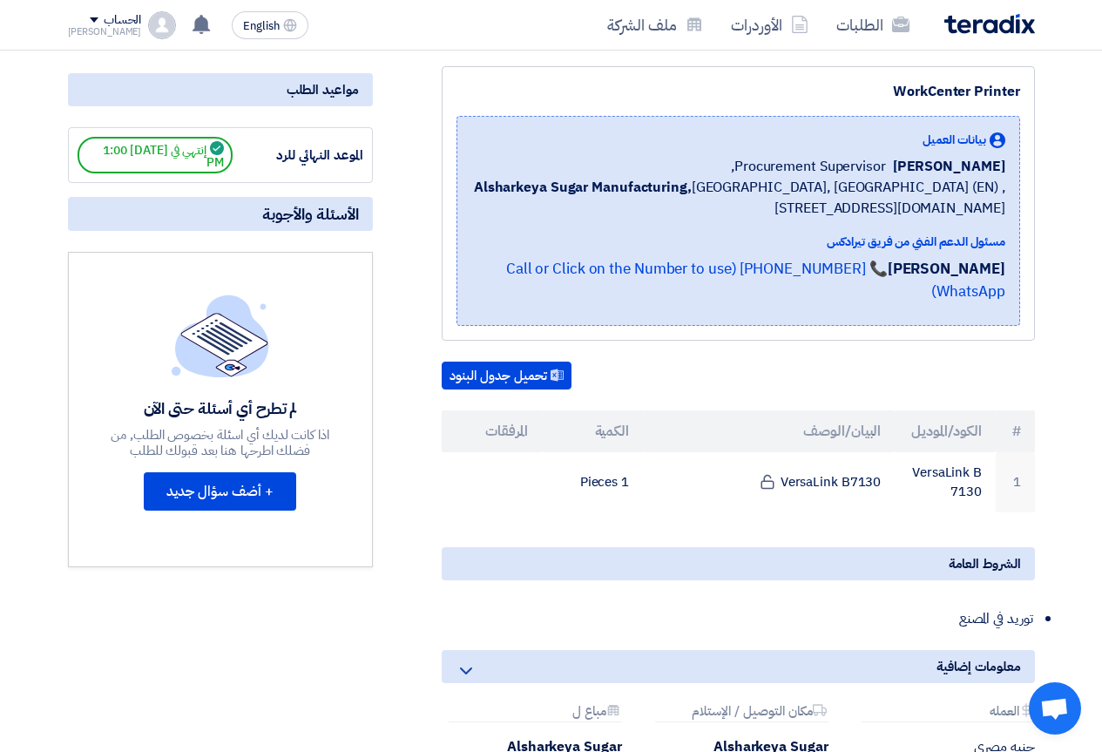
scroll to position [261, 0]
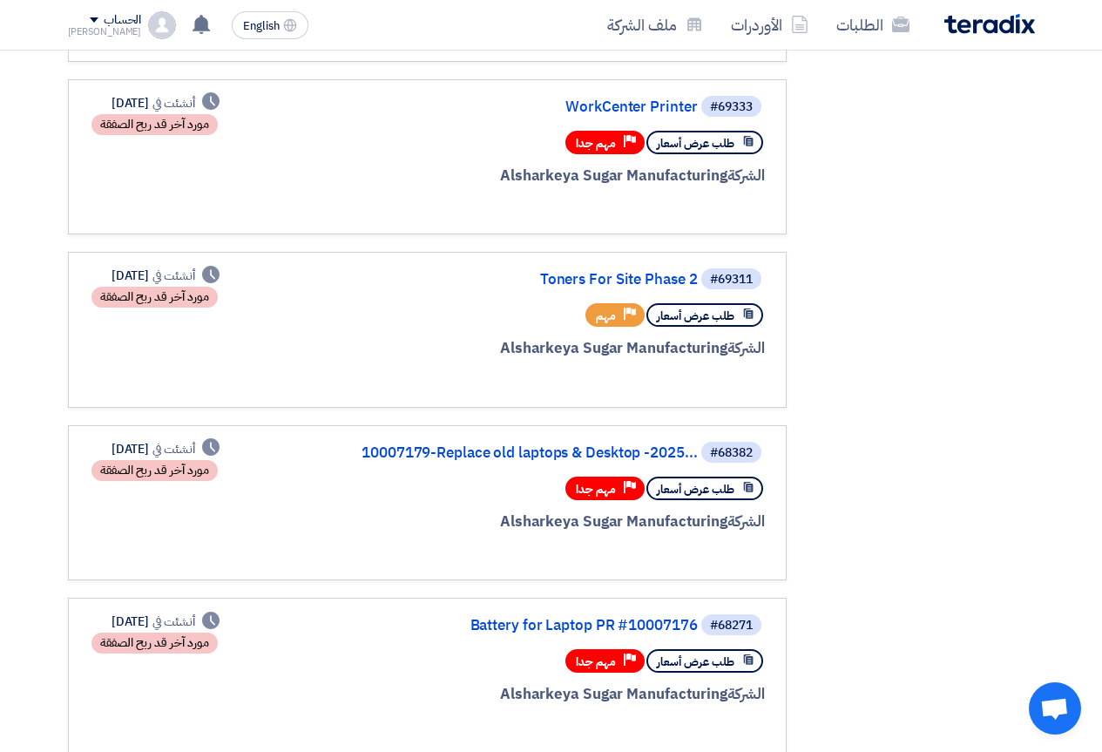
scroll to position [681, 0]
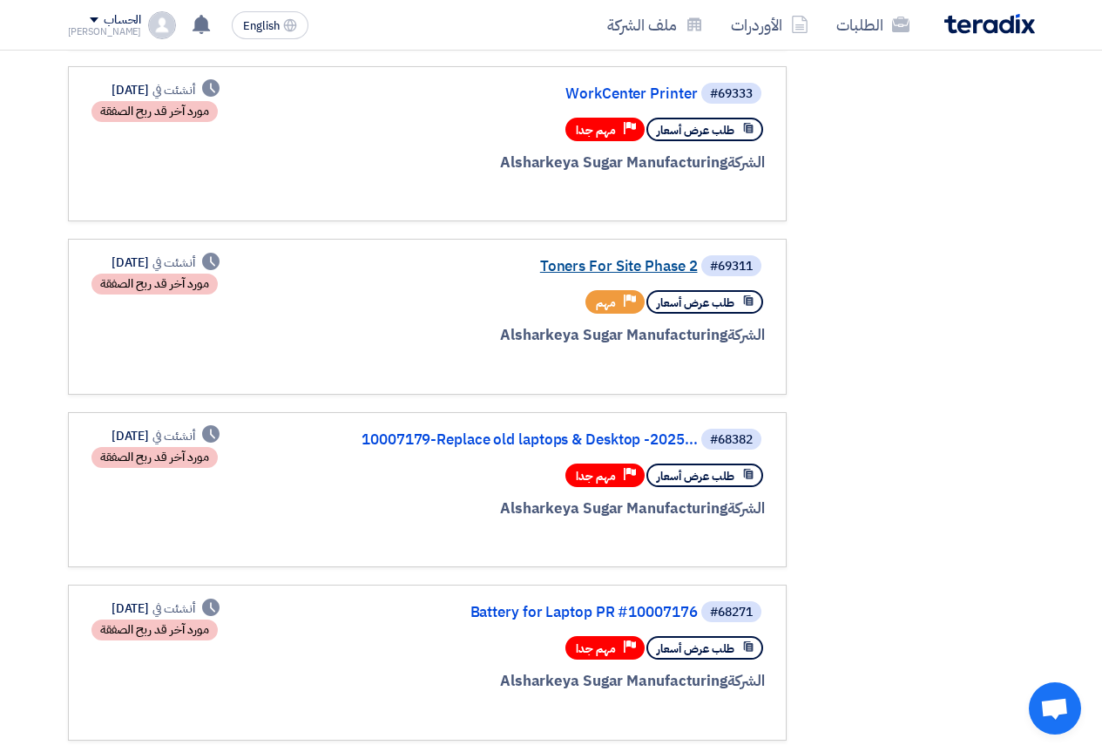
click at [644, 272] on link "Toners For Site Phase 2" at bounding box center [523, 267] width 349 height 16
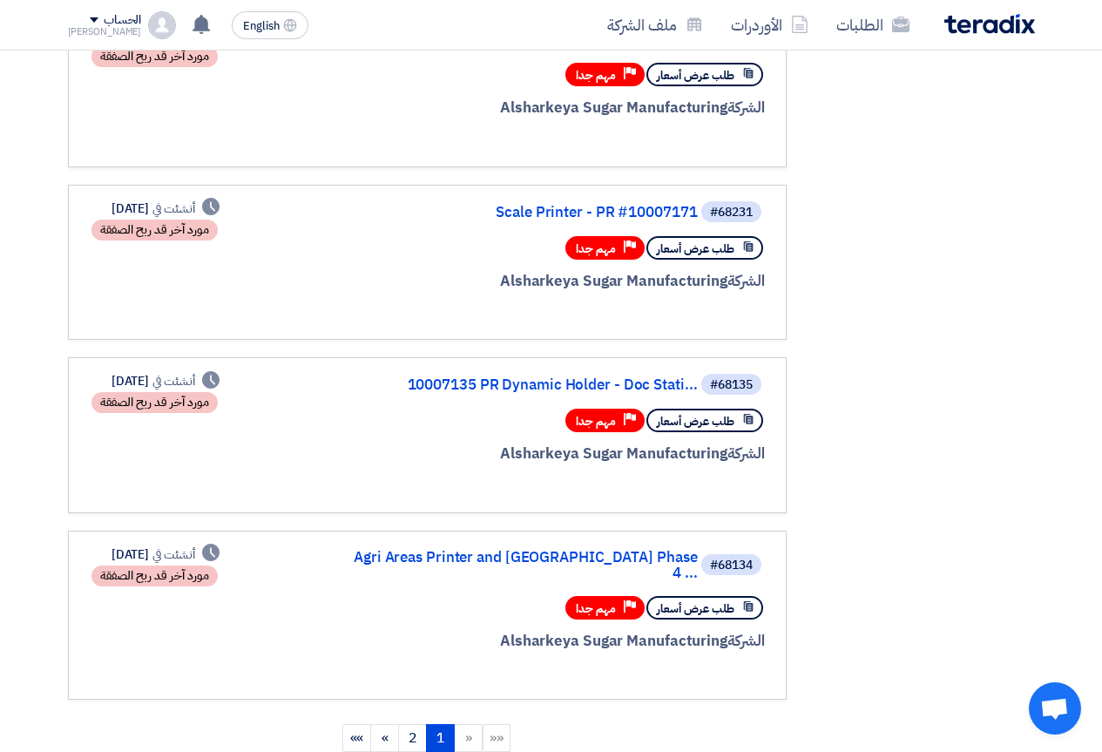
scroll to position [1568, 0]
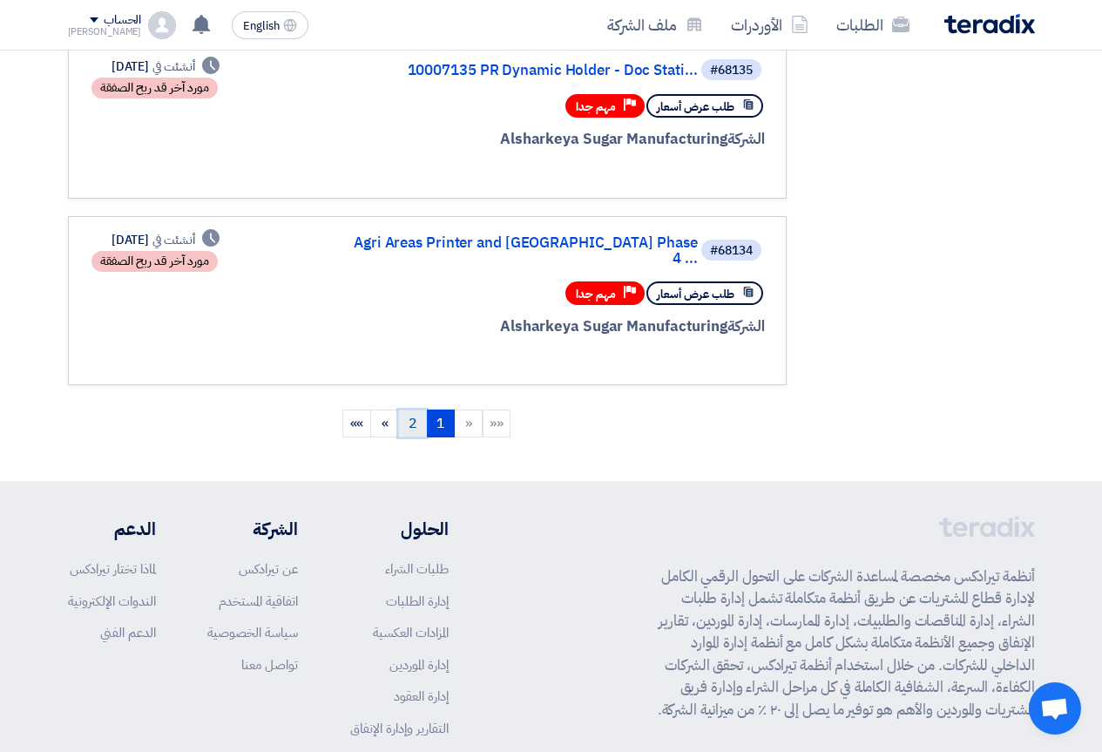
click at [408, 410] on link "2" at bounding box center [412, 424] width 29 height 28
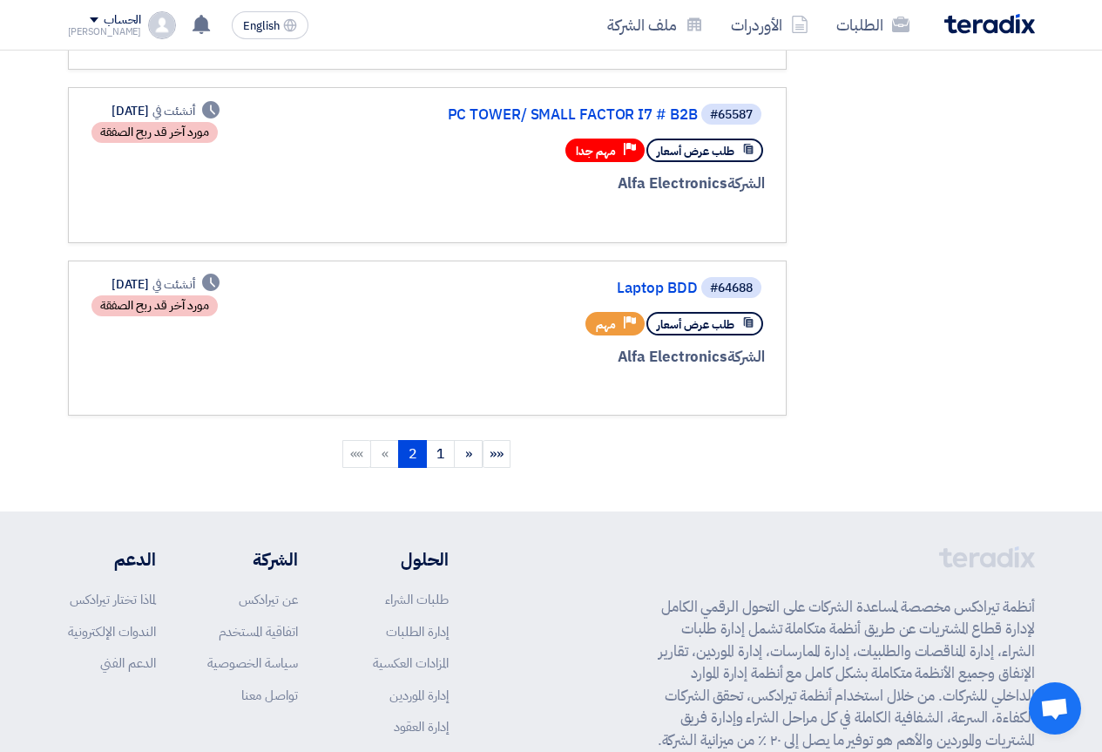
scroll to position [523, 0]
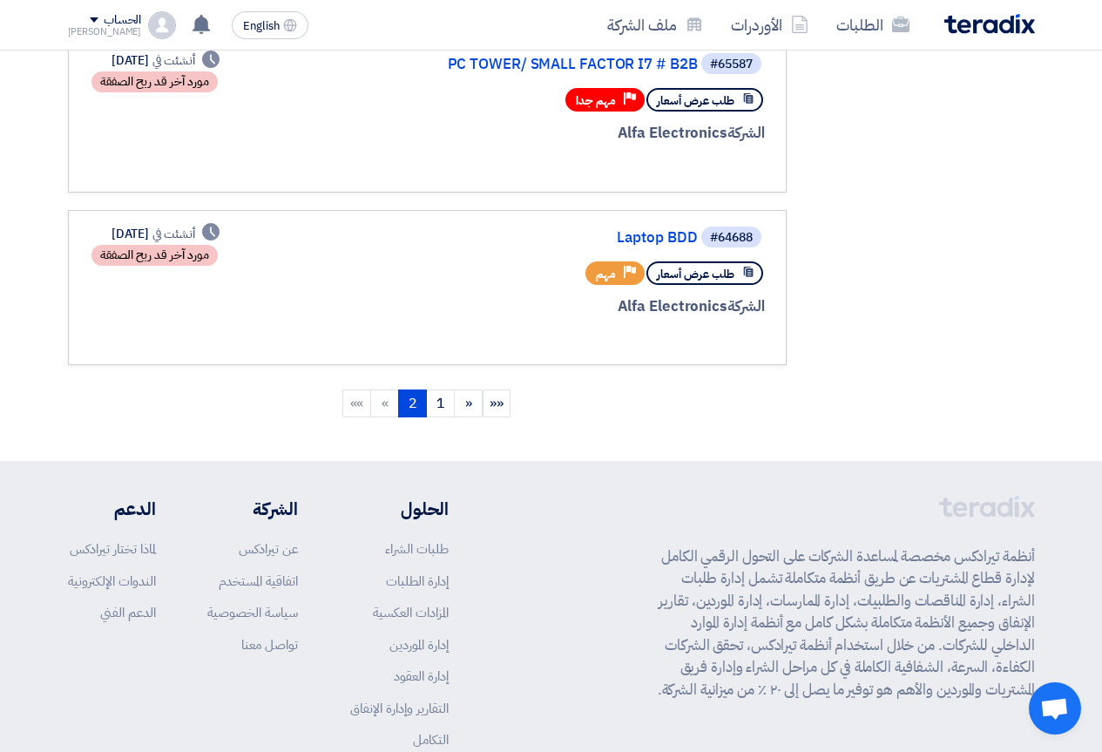
click at [376, 418] on ngb-pagination "«« « 1 2 (current) » »»" at bounding box center [427, 405] width 719 height 44
click at [384, 407] on li "»" at bounding box center [385, 404] width 28 height 28
click at [667, 232] on link "Laptop BDD" at bounding box center [523, 238] width 349 height 16
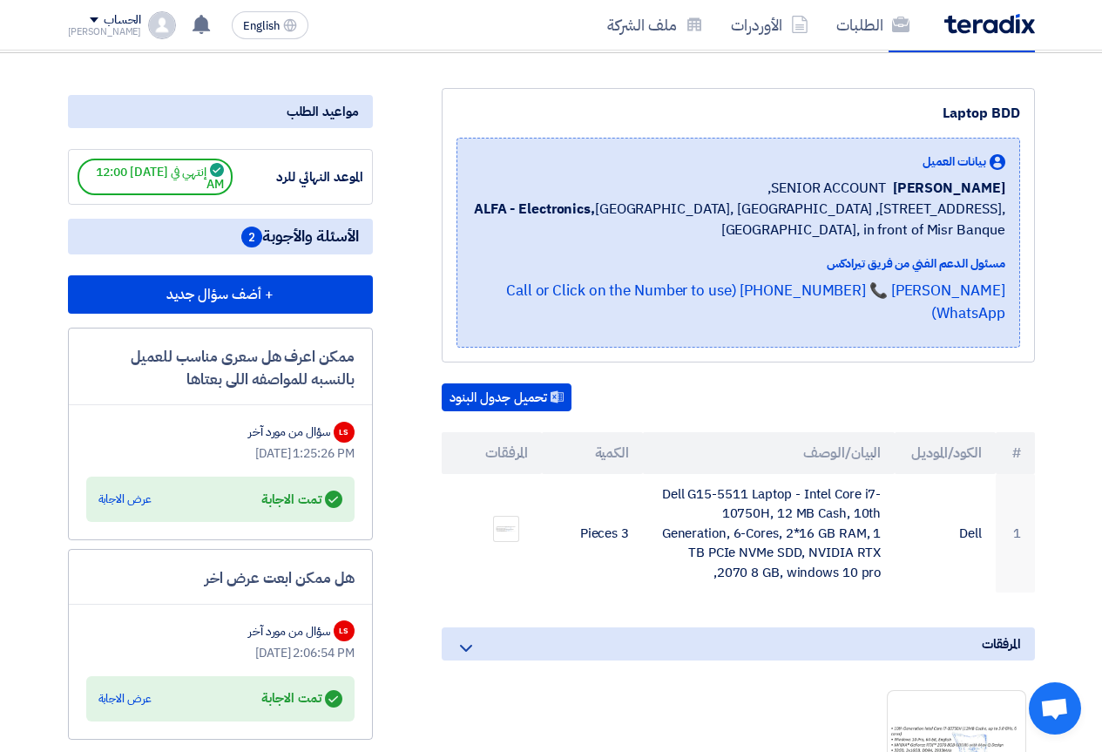
scroll to position [261, 0]
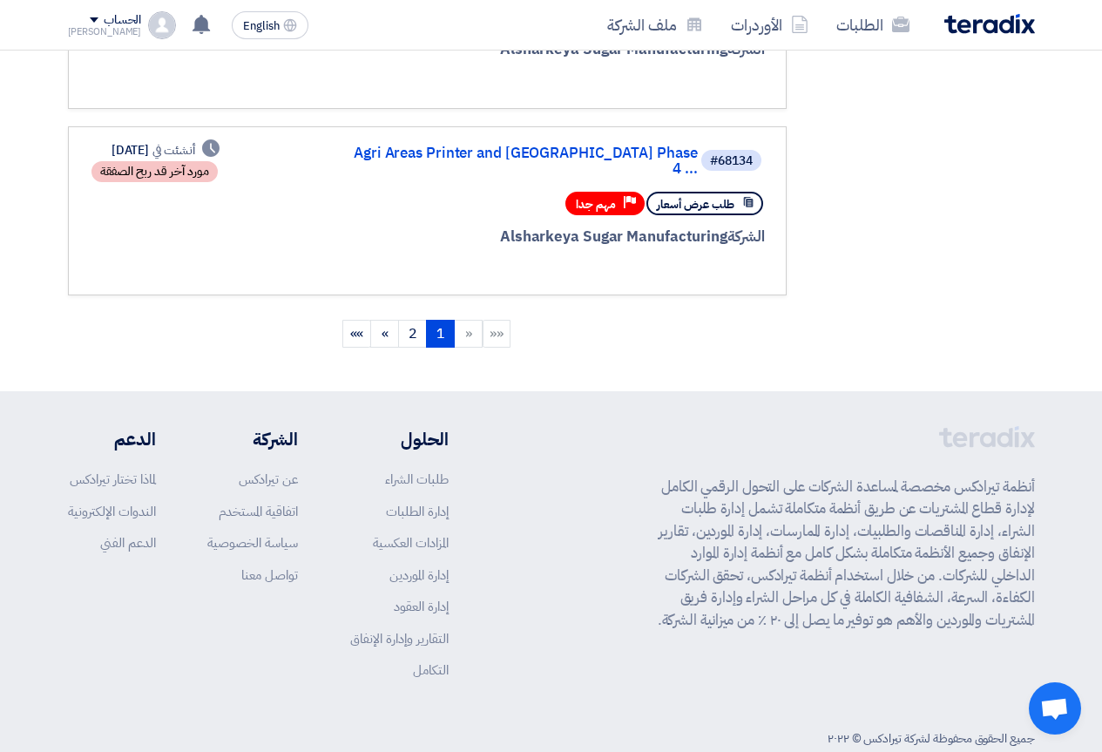
scroll to position [1683, 0]
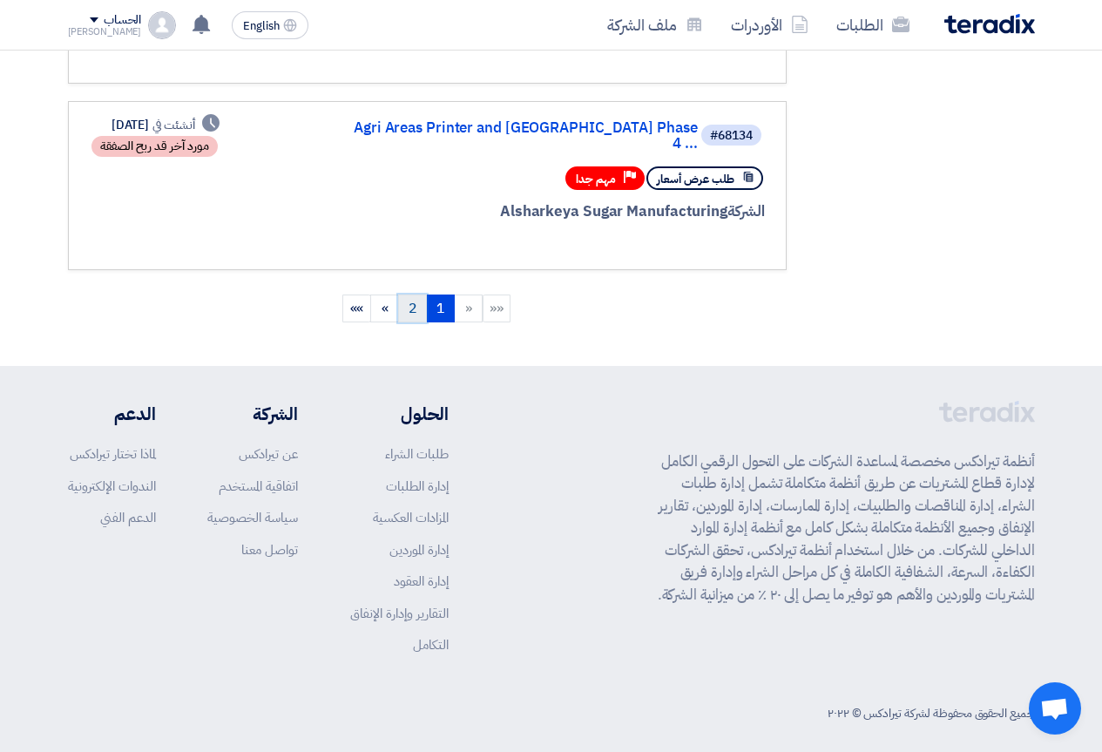
click at [417, 295] on link "2" at bounding box center [412, 309] width 29 height 28
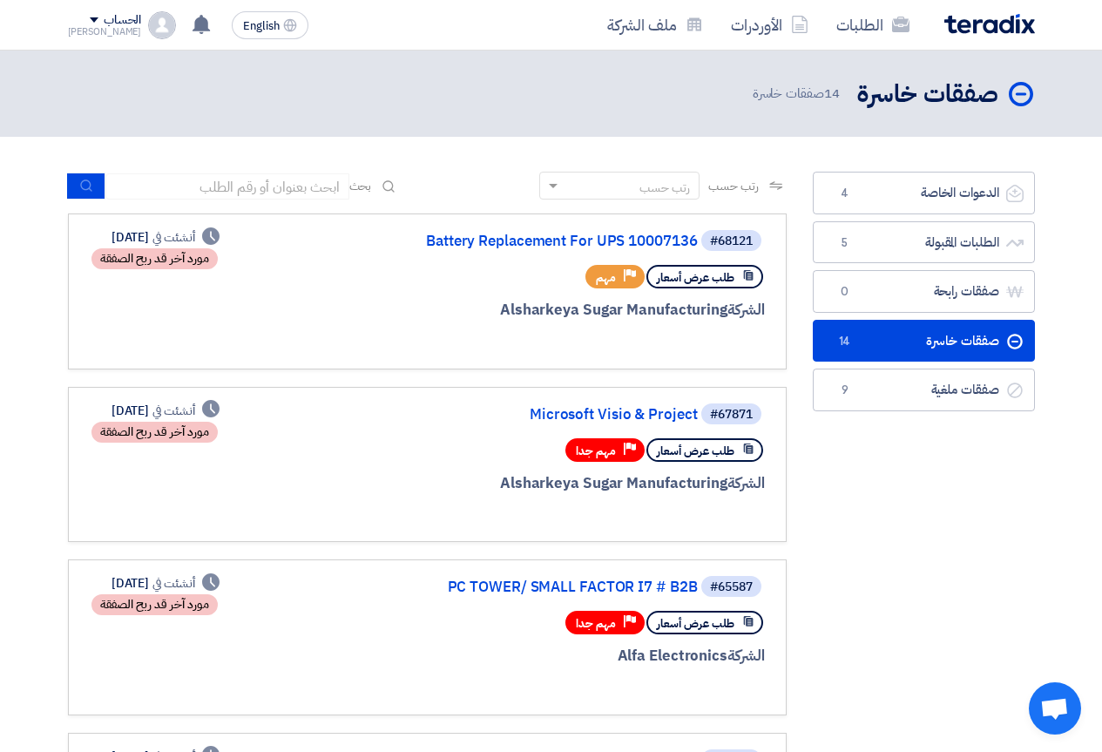
scroll to position [261, 0]
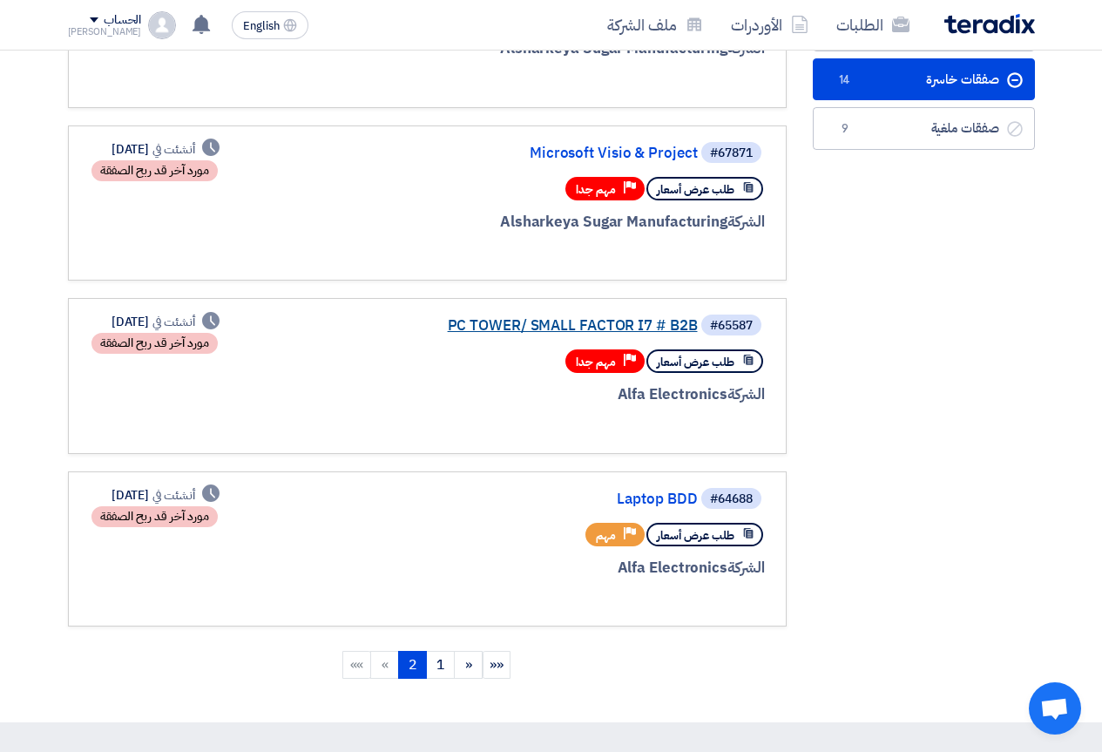
click at [531, 334] on link "PC TOWER/ SMALL FACTOR I7 # B2B" at bounding box center [523, 326] width 349 height 16
